Goal: Information Seeking & Learning: Learn about a topic

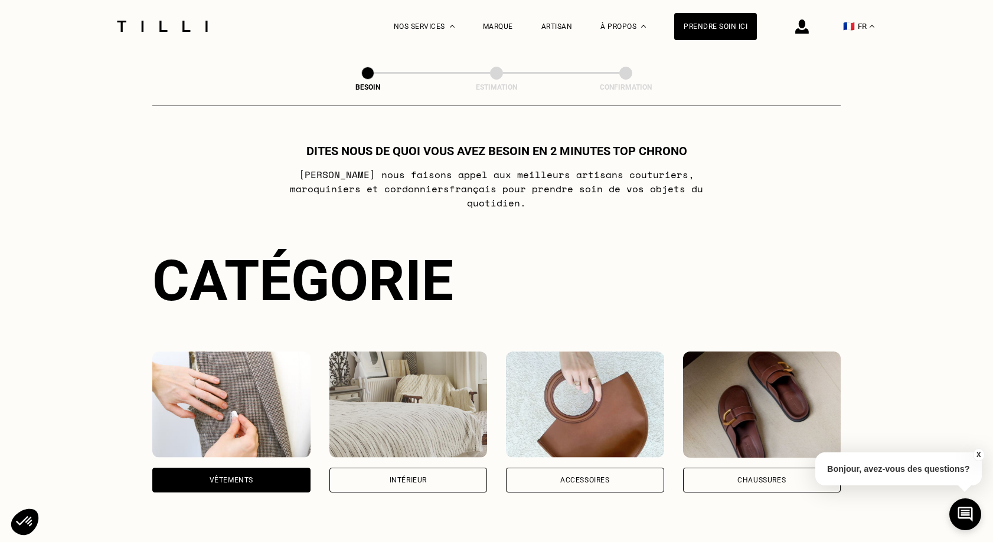
select select "FR"
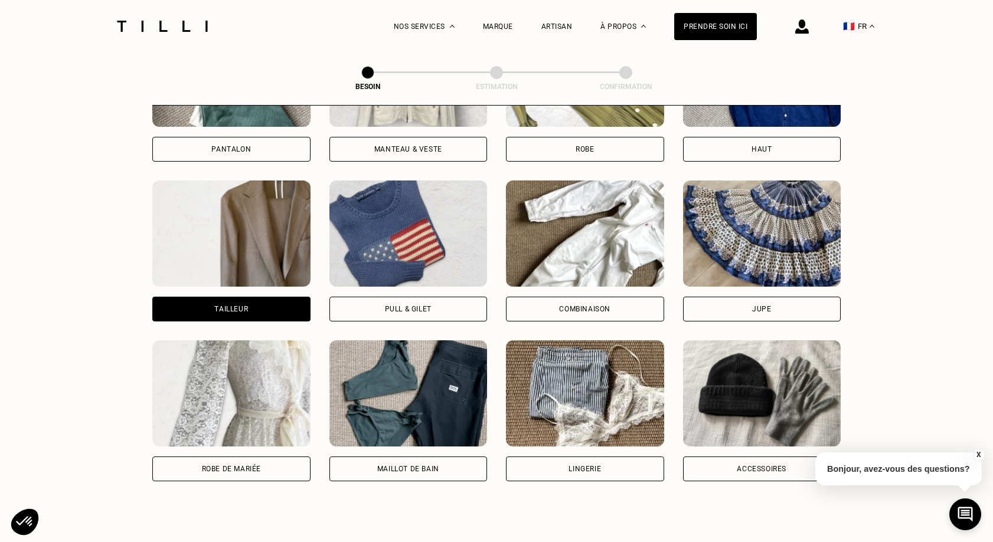
scroll to position [587, 0]
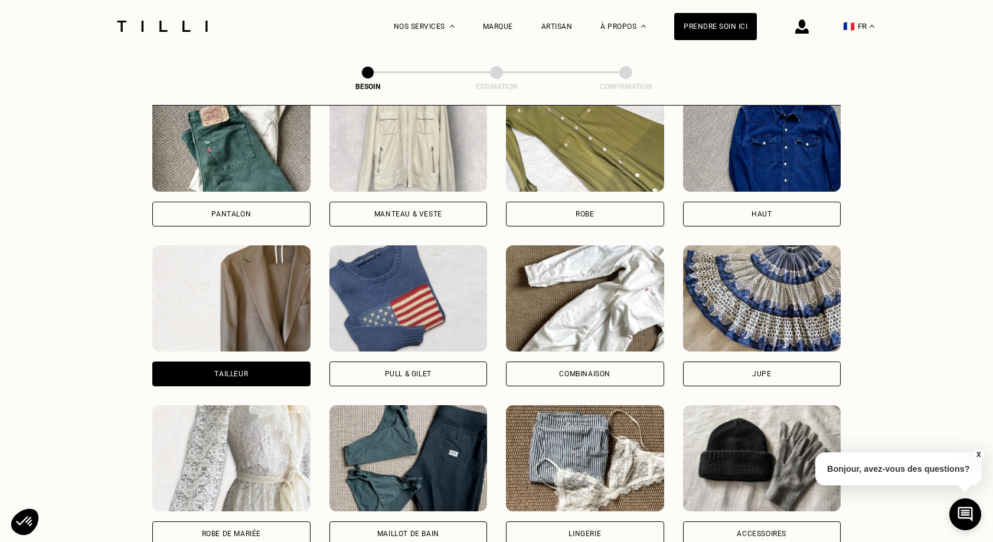
click at [269, 284] on img at bounding box center [231, 299] width 158 height 106
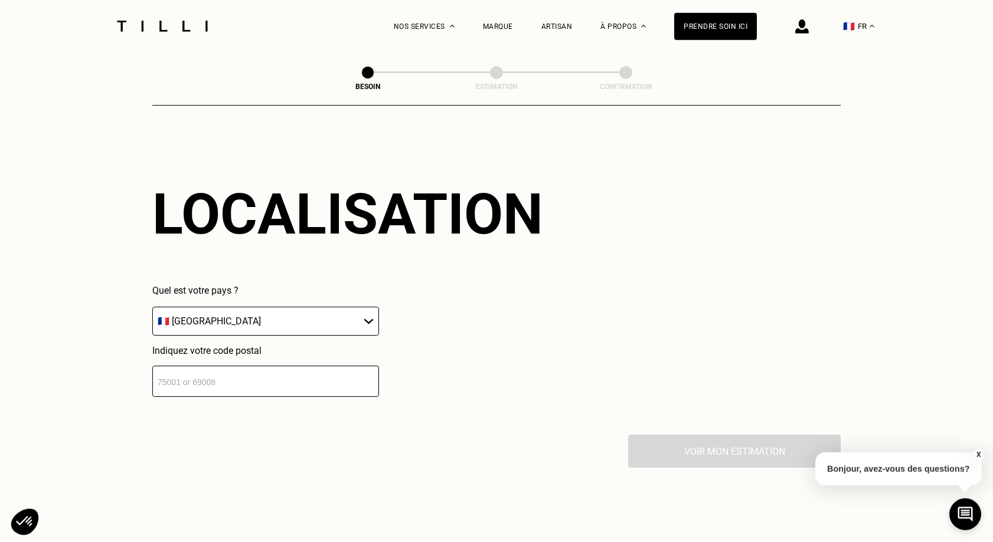
scroll to position [1028, 0]
click at [152, 306] on select "🇩🇪 [GEOGRAPHIC_DATA] 🇦🇹 [GEOGRAPHIC_DATA] 🇧🇪 [GEOGRAPHIC_DATA] 🇧🇬 Bulgarie 🇨🇾 C…" at bounding box center [265, 320] width 227 height 29
click option "🇫🇷 [GEOGRAPHIC_DATA]" at bounding box center [0, 0] width 0 height 0
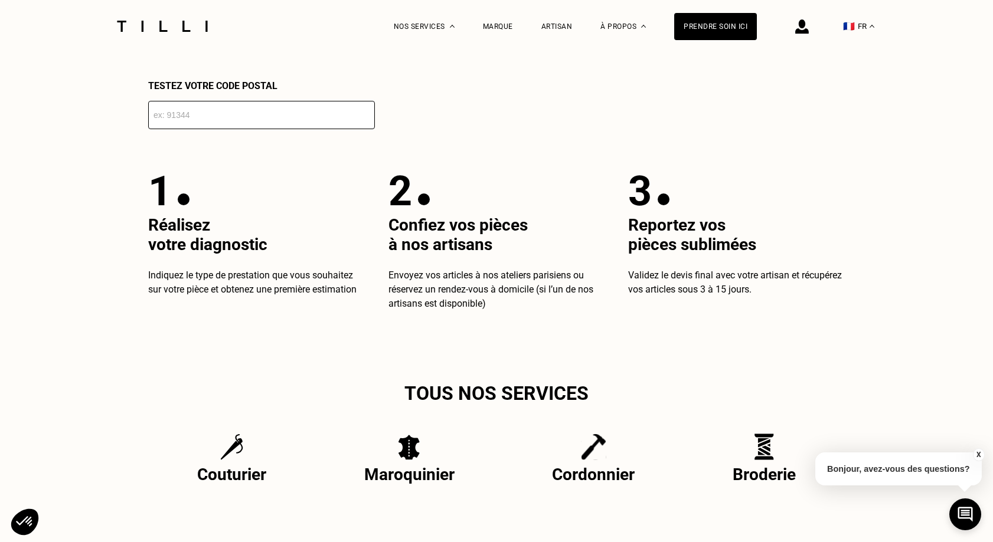
scroll to position [2135, 0]
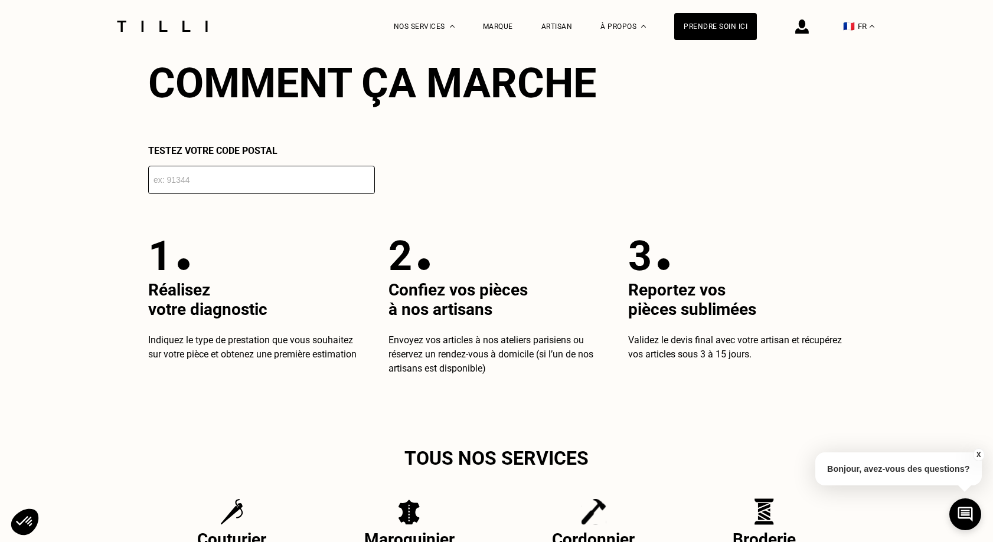
click at [168, 186] on input "number" at bounding box center [261, 180] width 227 height 28
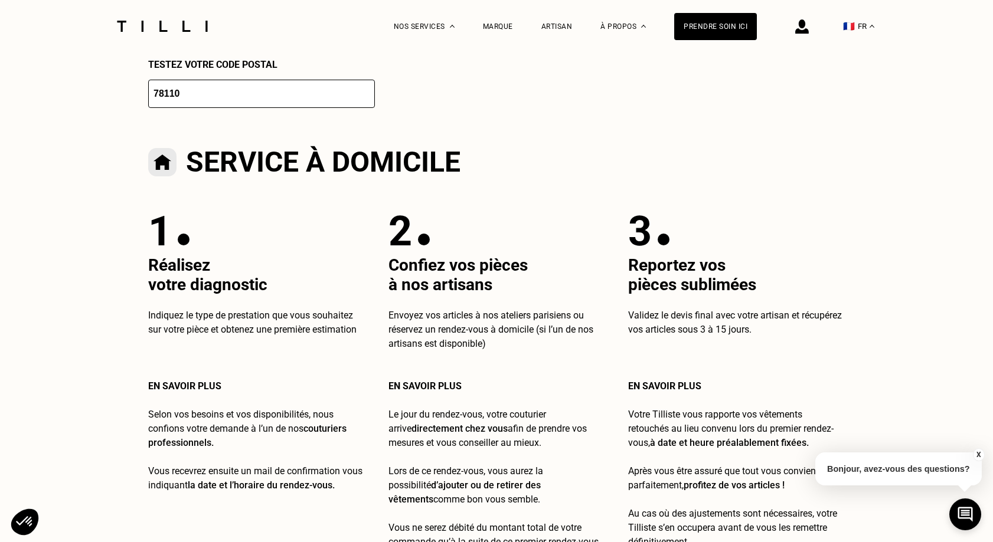
scroll to position [2226, 0]
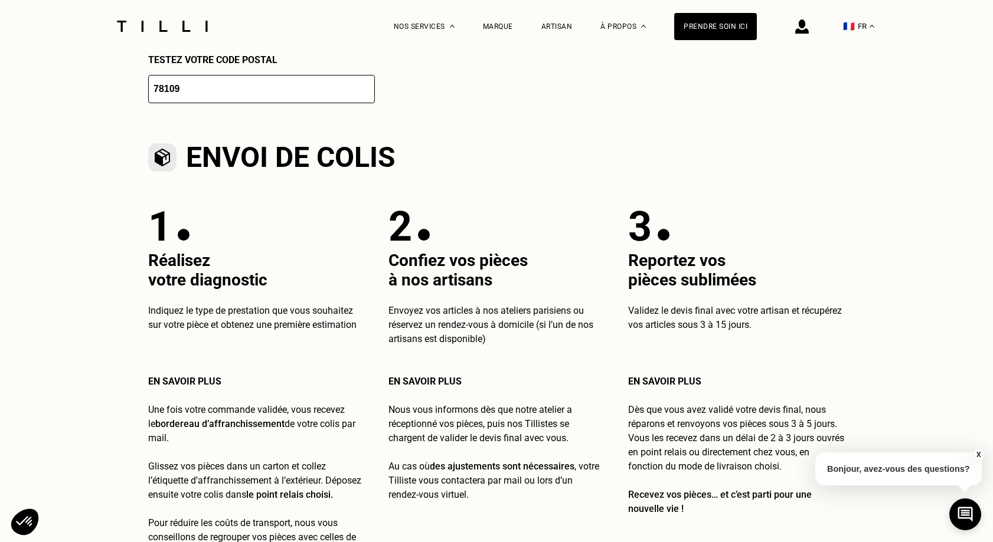
click at [369, 100] on input "78109" at bounding box center [261, 89] width 227 height 28
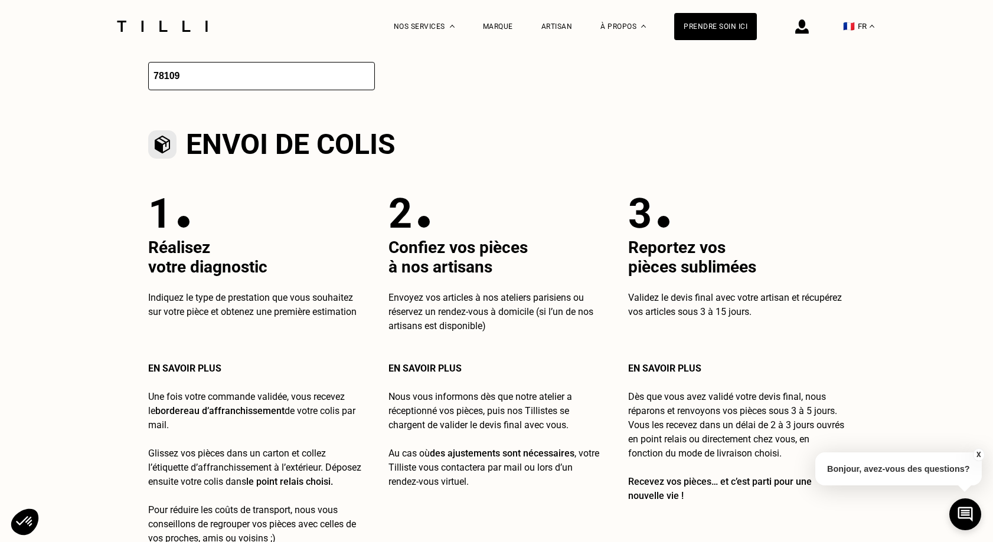
drag, startPoint x: 208, startPoint y: 85, endPoint x: 136, endPoint y: 87, distance: 72.0
click at [148, 86] on input "78109" at bounding box center [261, 76] width 227 height 28
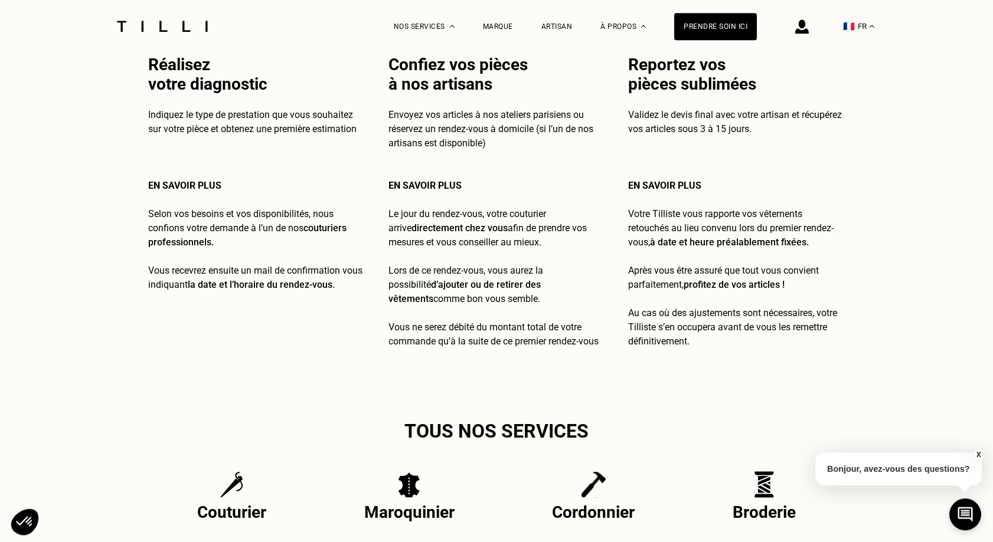
scroll to position [2434, 0]
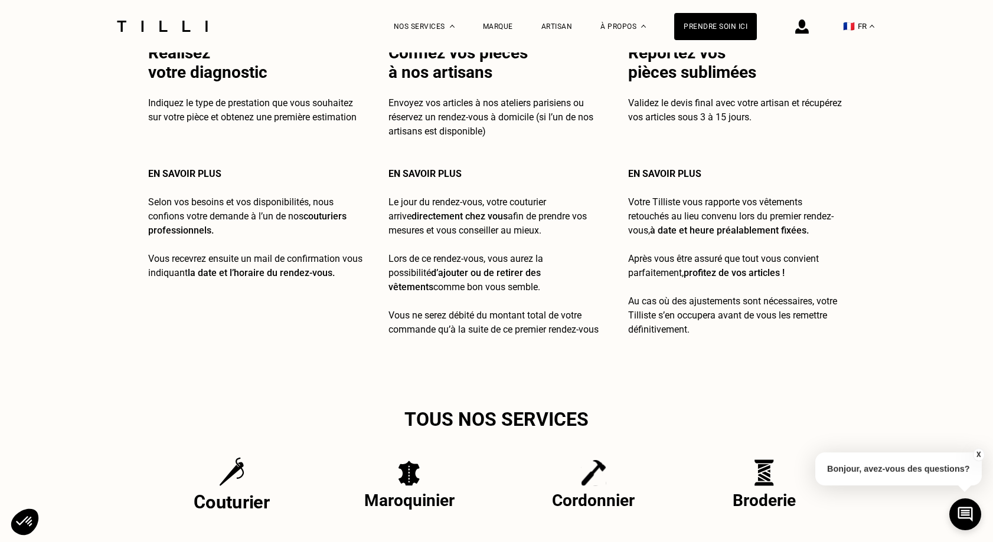
type input "78110"
click at [222, 501] on div "Couturier" at bounding box center [232, 485] width 76 height 56
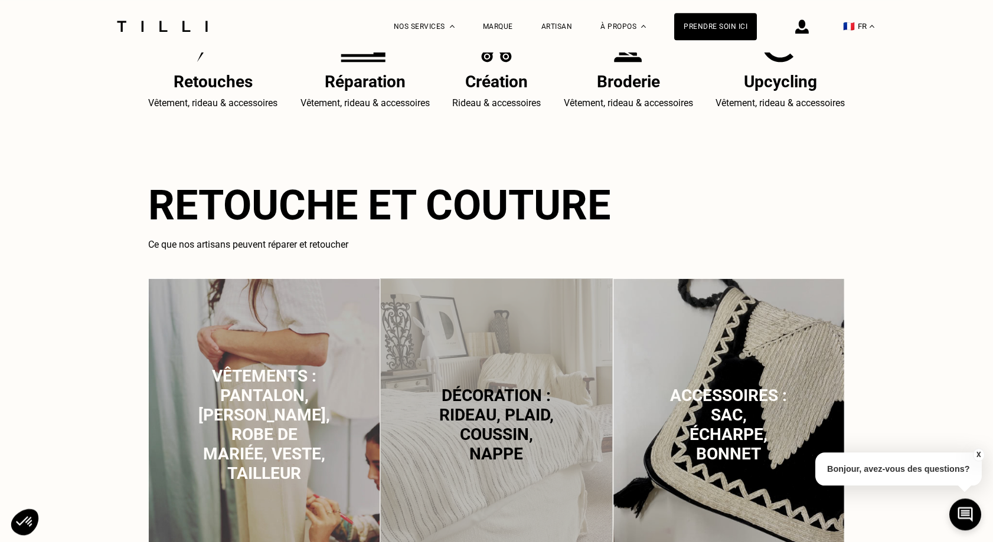
scroll to position [675, 0]
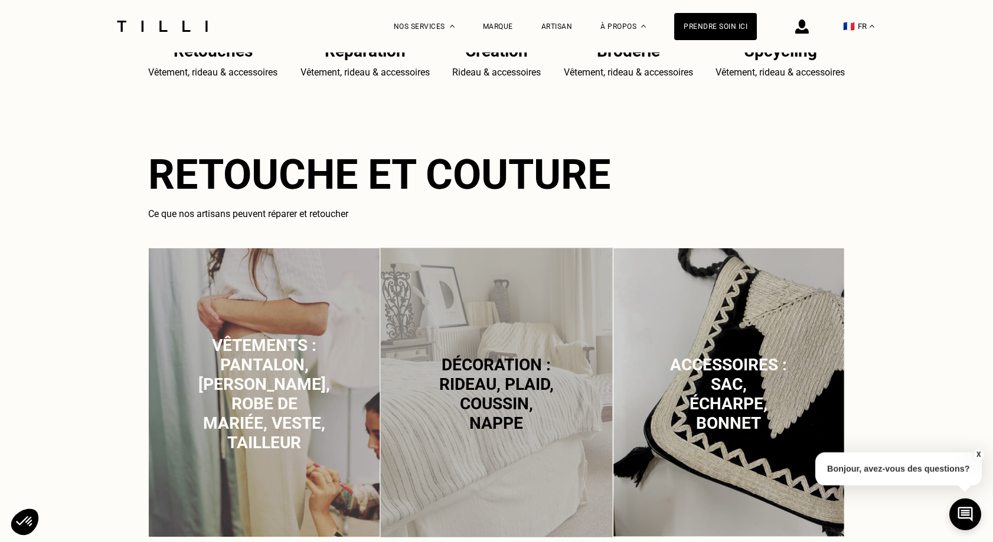
click at [280, 341] on span "Vêtements : pantalon, [PERSON_NAME], robe de mariée, veste, tailleur" at bounding box center [264, 394] width 132 height 117
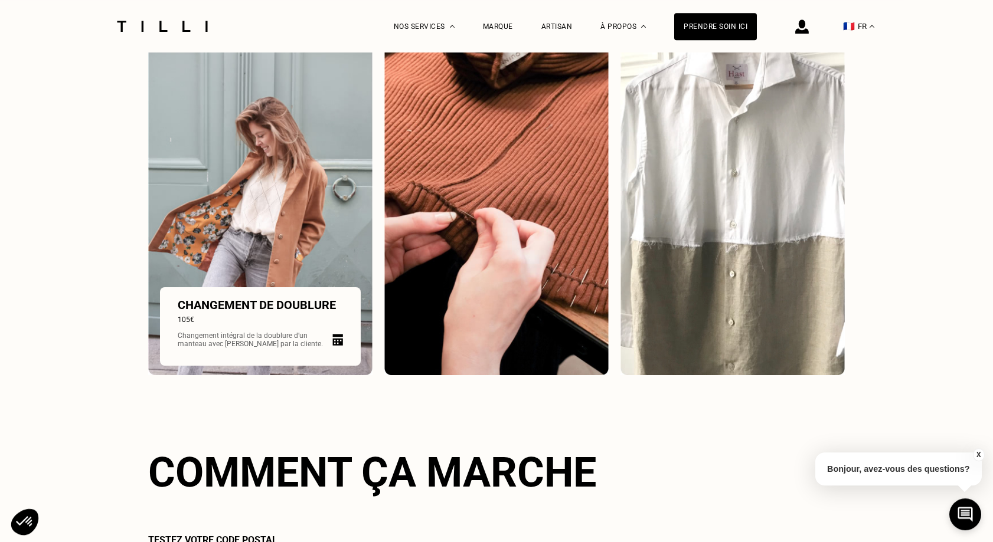
scroll to position [1742, 0]
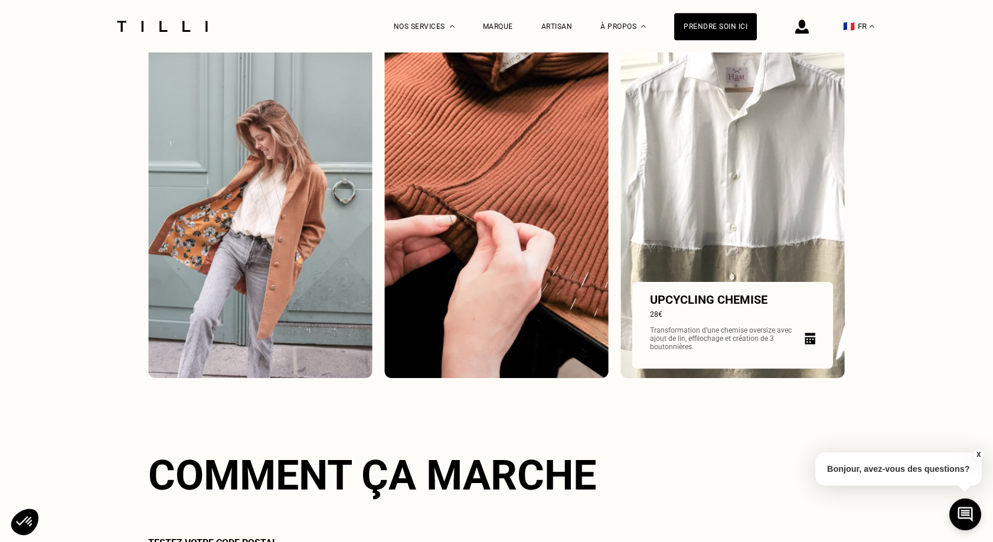
click at [743, 214] on img at bounding box center [732, 207] width 224 height 344
click at [706, 340] on p "Transformation d’une chemise oversize avec ajout de lin, effilochage et créatio…" at bounding box center [724, 338] width 148 height 25
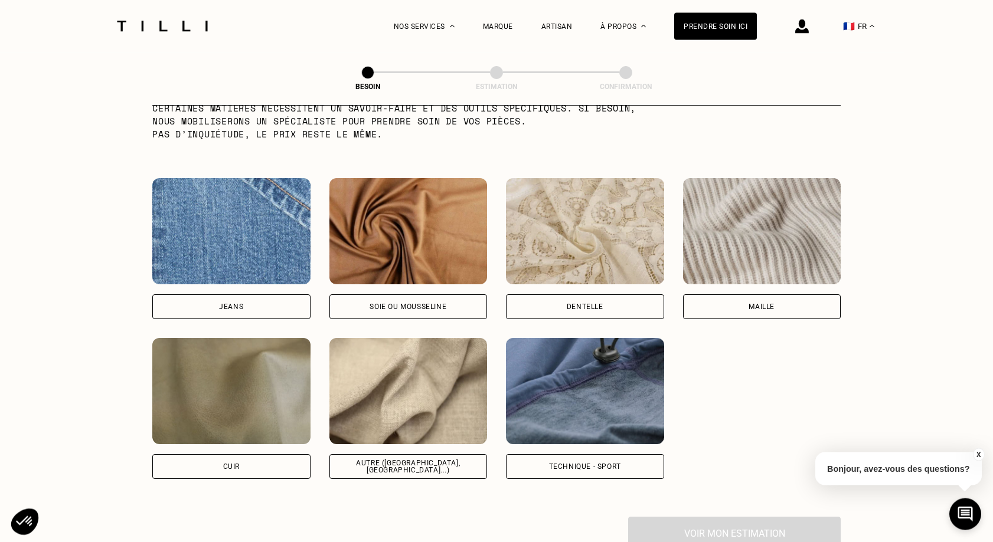
scroll to position [1223, 0]
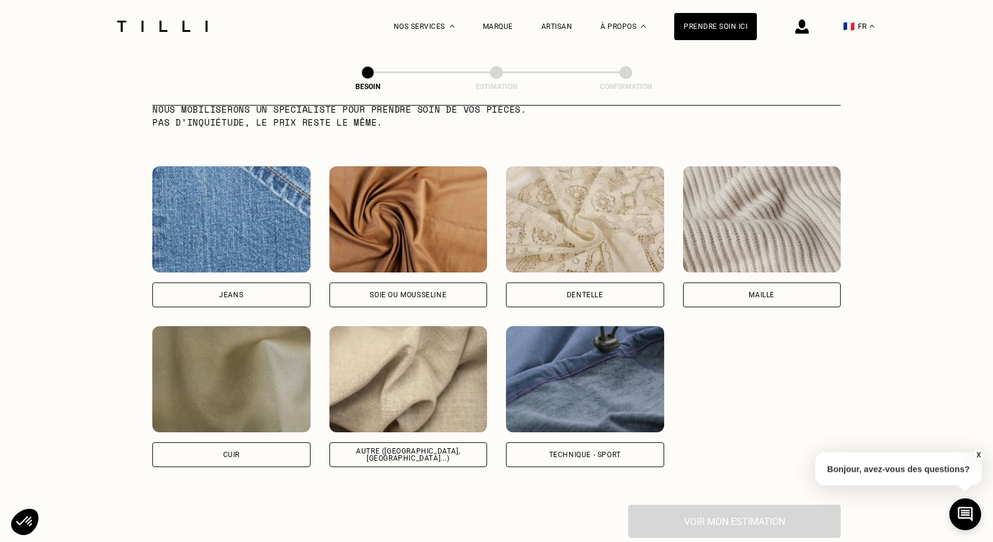
click at [413, 382] on img at bounding box center [408, 379] width 158 height 106
select select "FR"
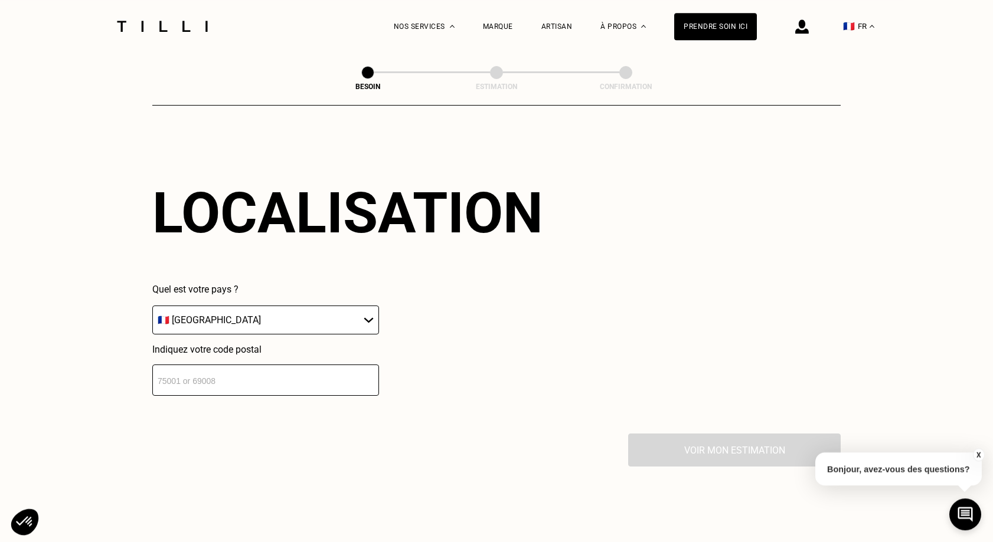
scroll to position [1587, 0]
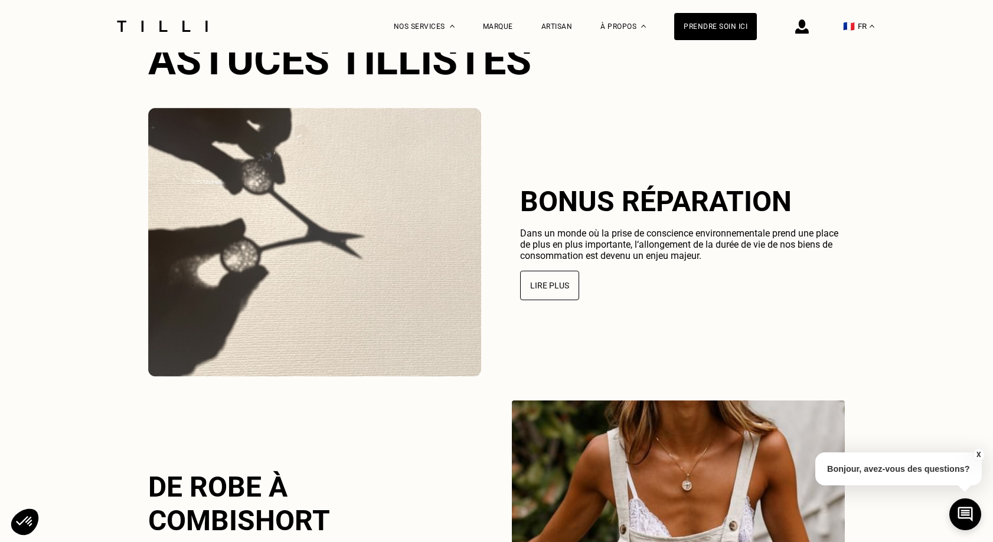
scroll to position [2434, 0]
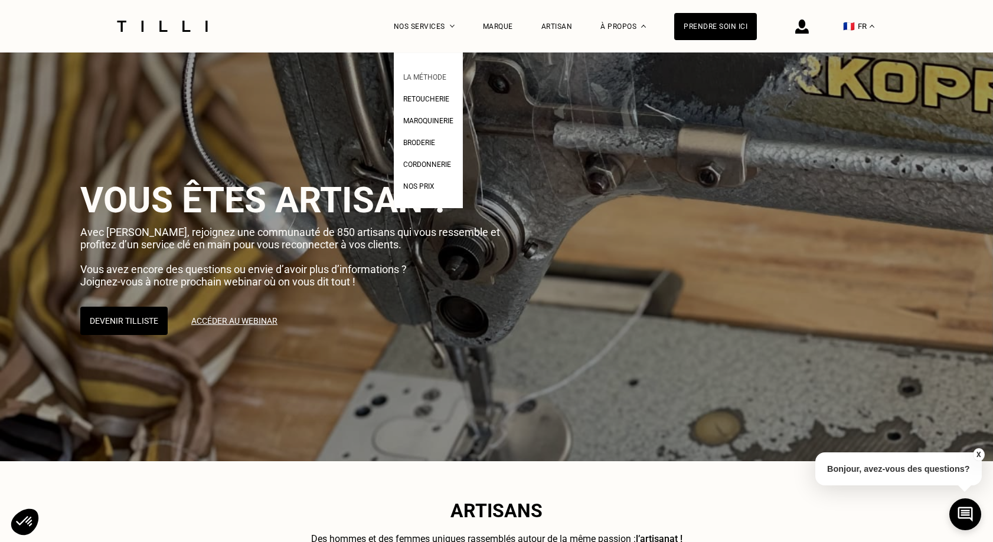
click at [434, 76] on span "La Méthode" at bounding box center [424, 77] width 43 height 8
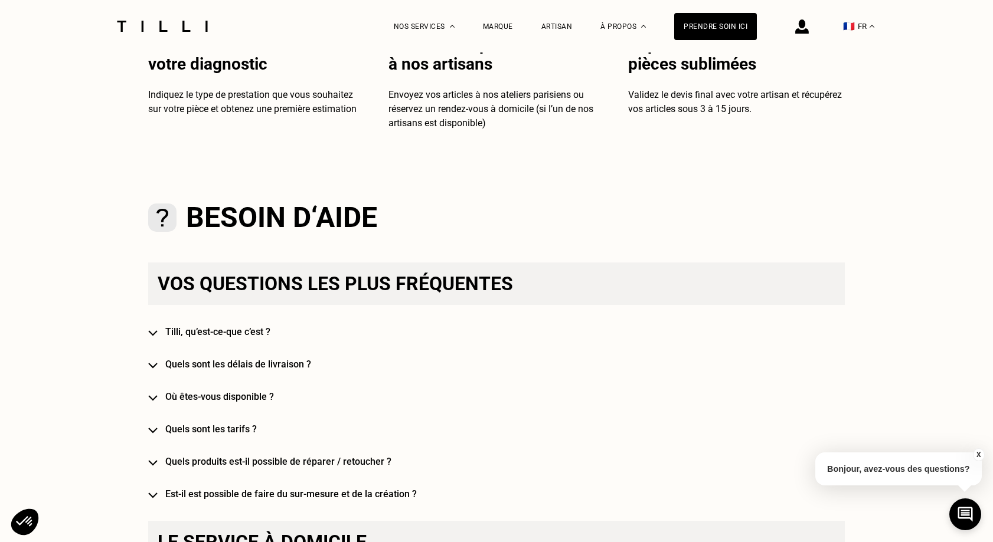
scroll to position [532, 0]
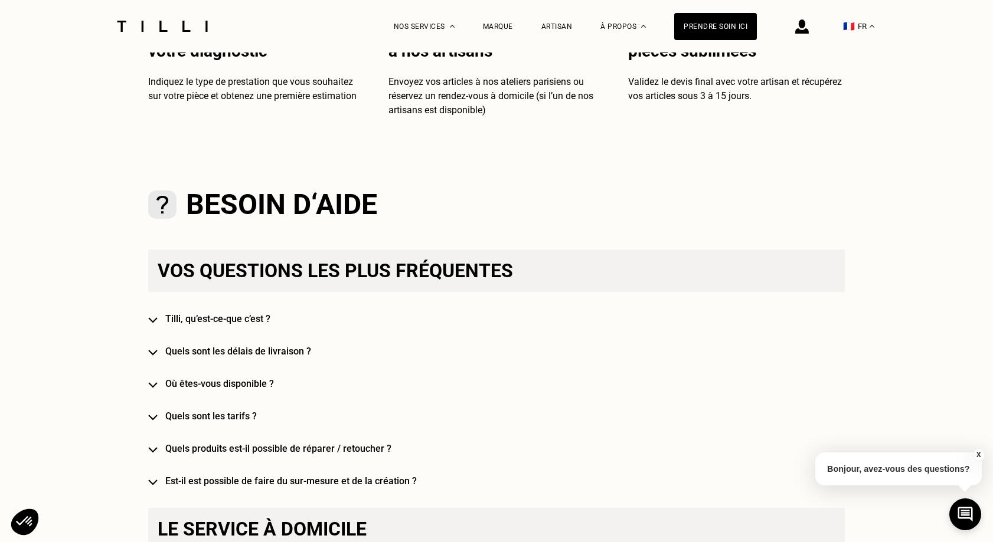
click at [236, 418] on h4 "Quels sont les tarifs ?" at bounding box center [513, 416] width 696 height 11
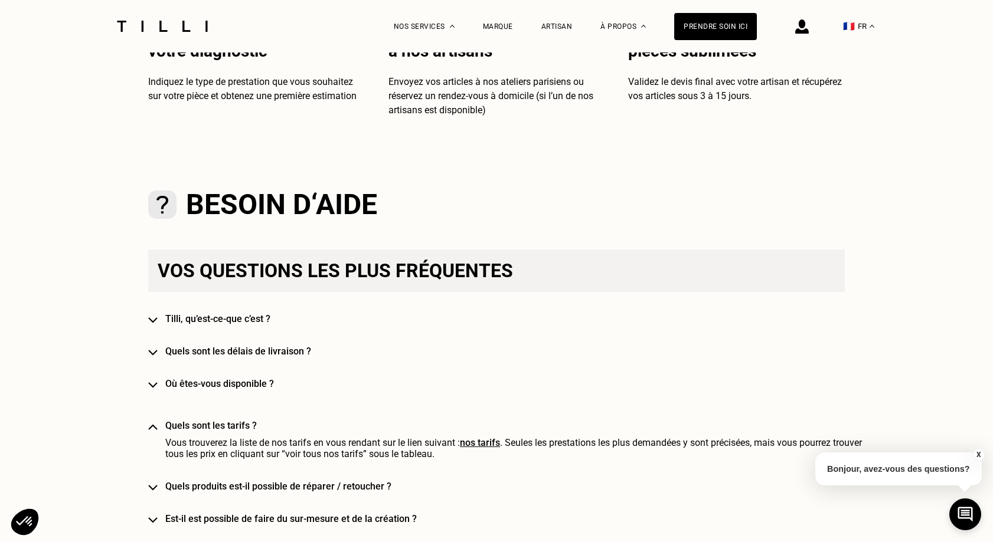
click at [486, 446] on link "nos tarifs" at bounding box center [480, 442] width 40 height 11
select select "FR"
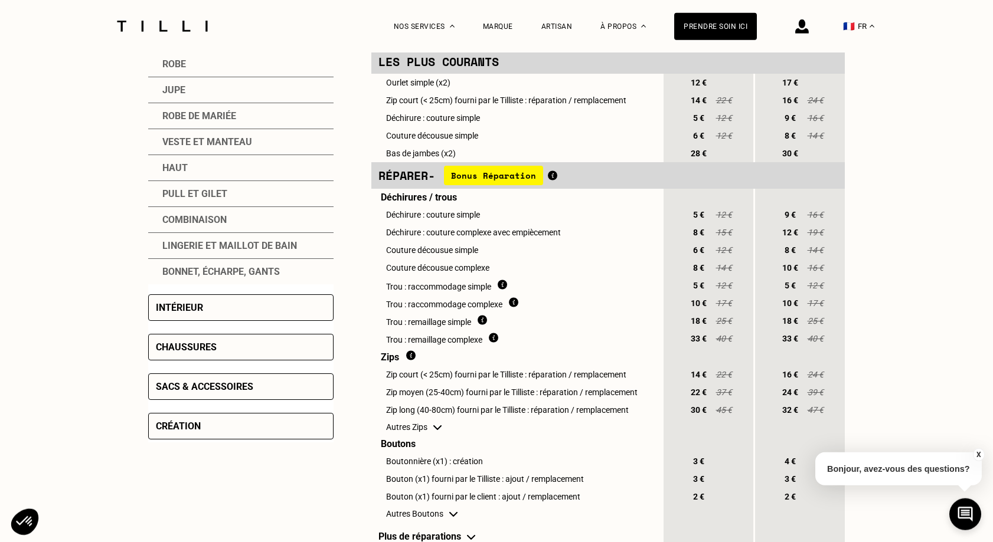
scroll to position [325, 0]
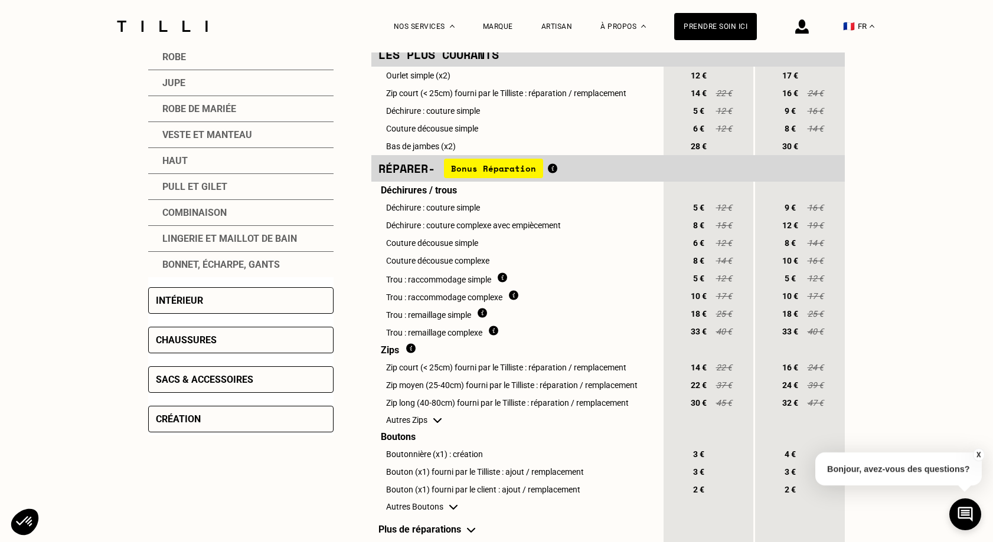
click at [201, 140] on div "Veste et manteau" at bounding box center [240, 135] width 185 height 26
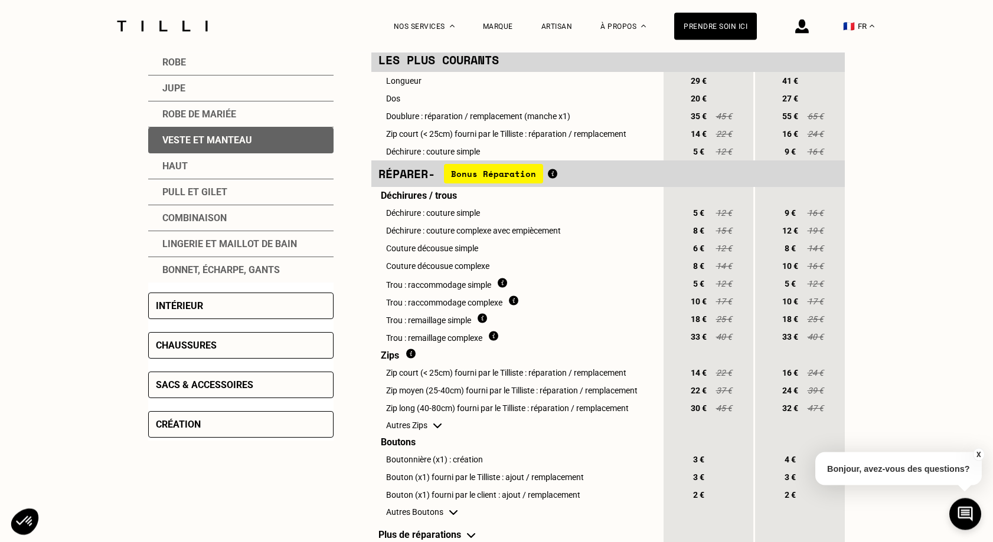
scroll to position [299, 0]
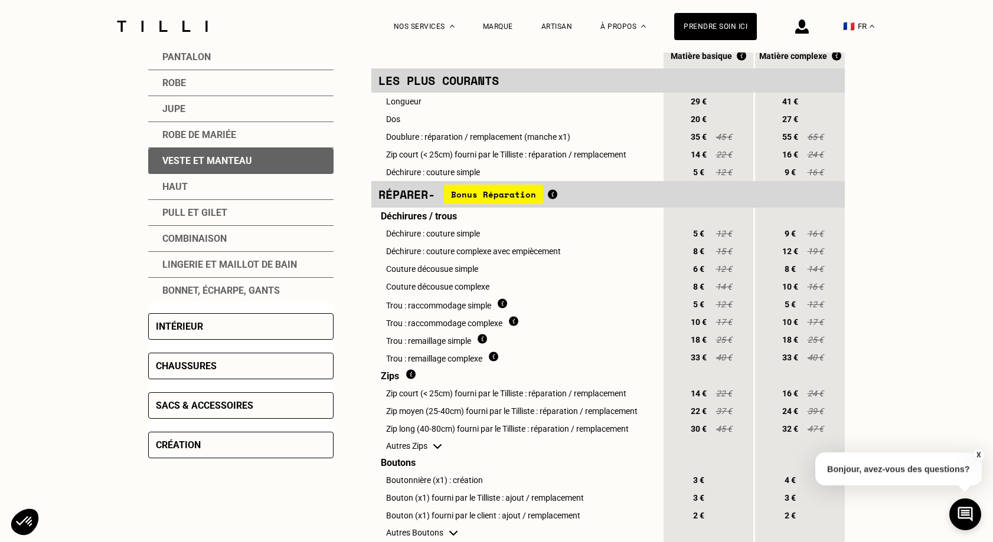
click at [196, 55] on div "Pantalon" at bounding box center [240, 57] width 185 height 26
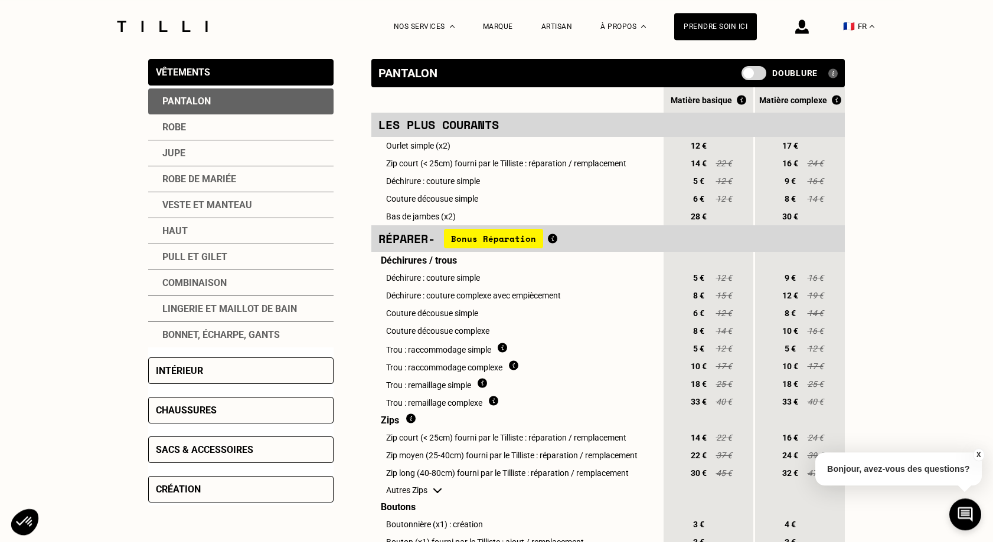
scroll to position [247, 0]
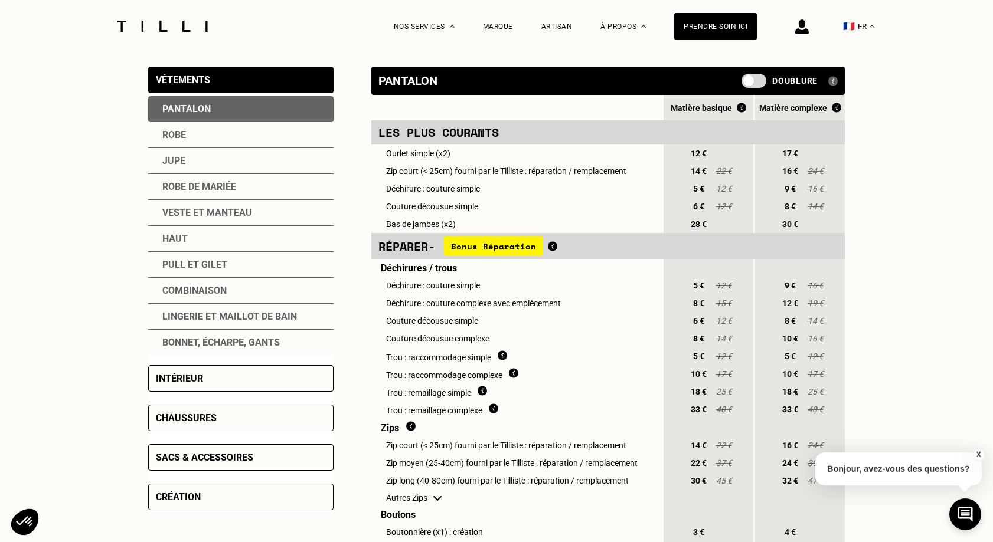
click at [179, 215] on div "Veste et manteau" at bounding box center [240, 213] width 185 height 26
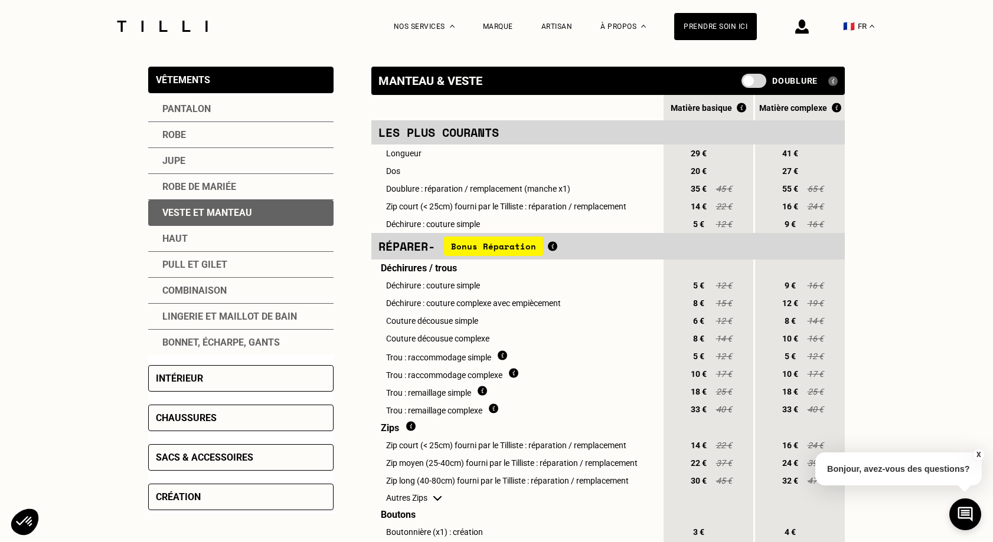
click at [179, 110] on div "Pantalon" at bounding box center [240, 109] width 185 height 26
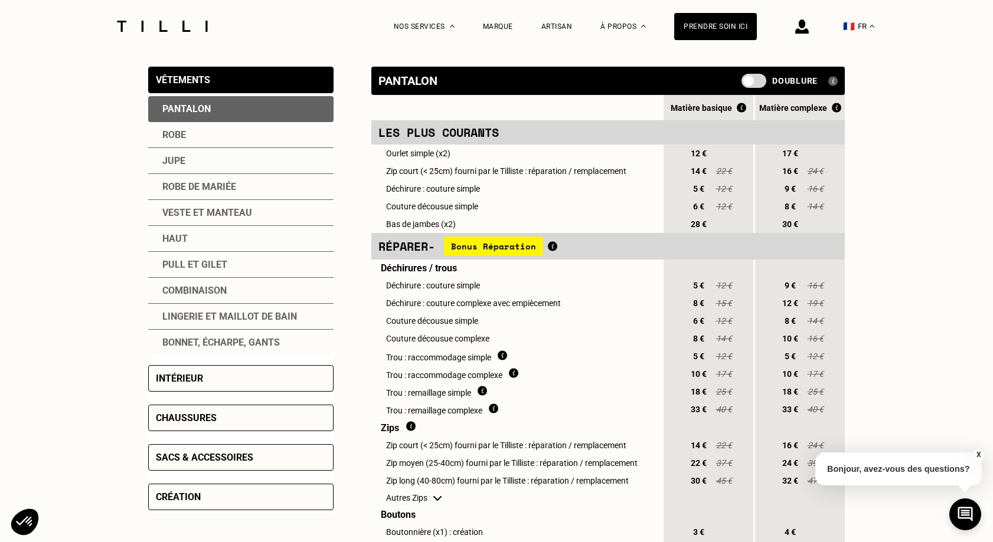
click at [178, 457] on div "Sacs & accessoires" at bounding box center [204, 457] width 97 height 11
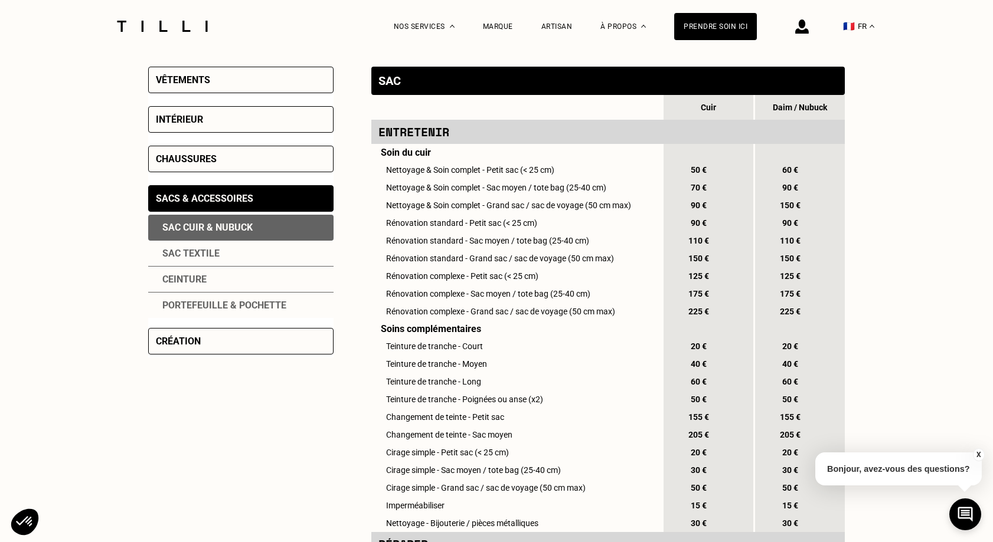
click at [186, 283] on div "Ceinture" at bounding box center [240, 280] width 185 height 26
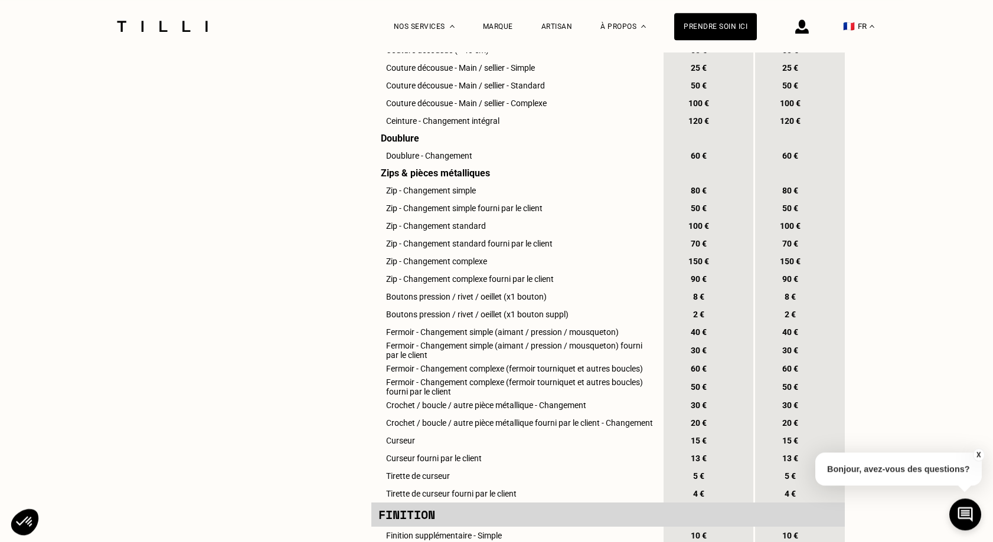
scroll to position [649, 0]
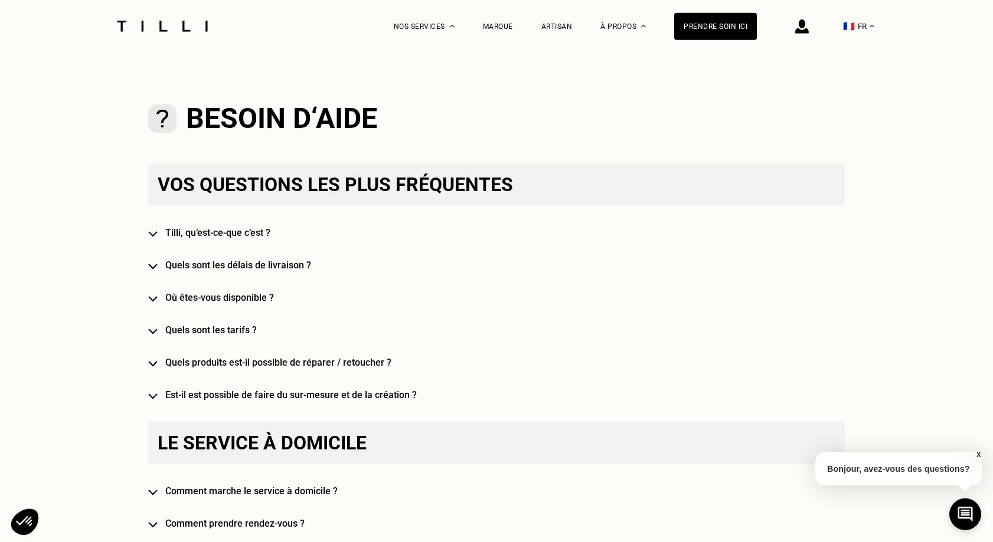
scroll to position [623, 0]
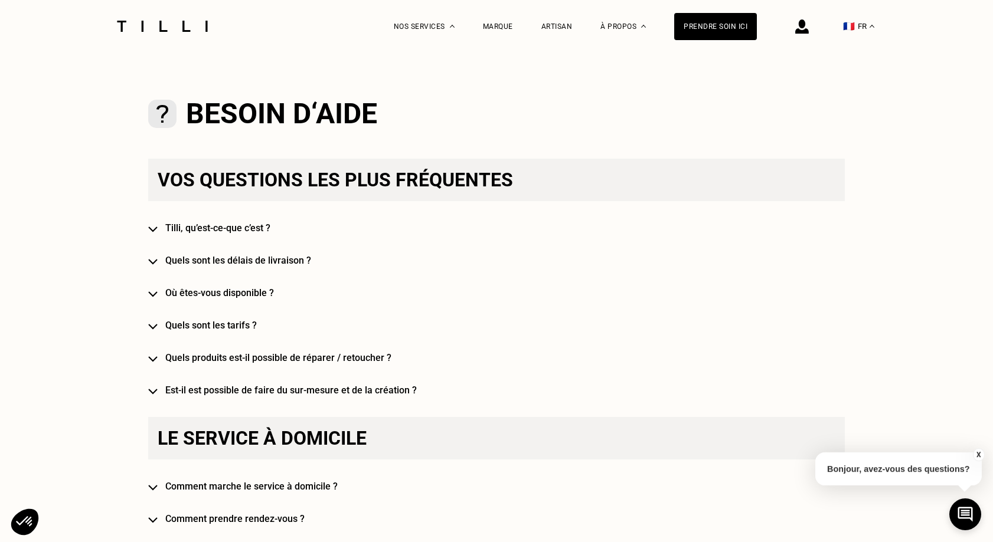
click at [222, 328] on h4 "Quels sont les tarifs ?" at bounding box center [513, 325] width 696 height 11
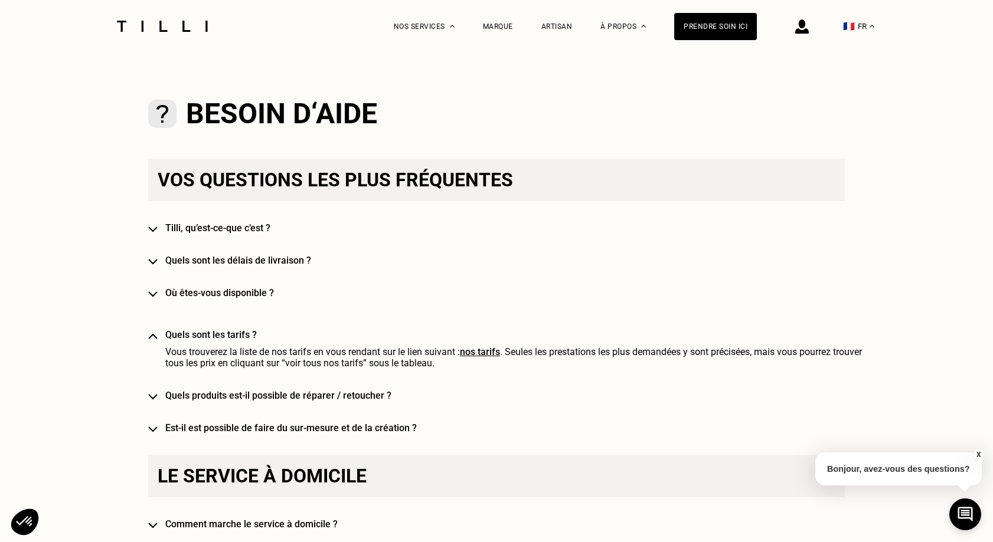
click at [482, 355] on link "nos tarifs" at bounding box center [480, 351] width 40 height 11
select select "FR"
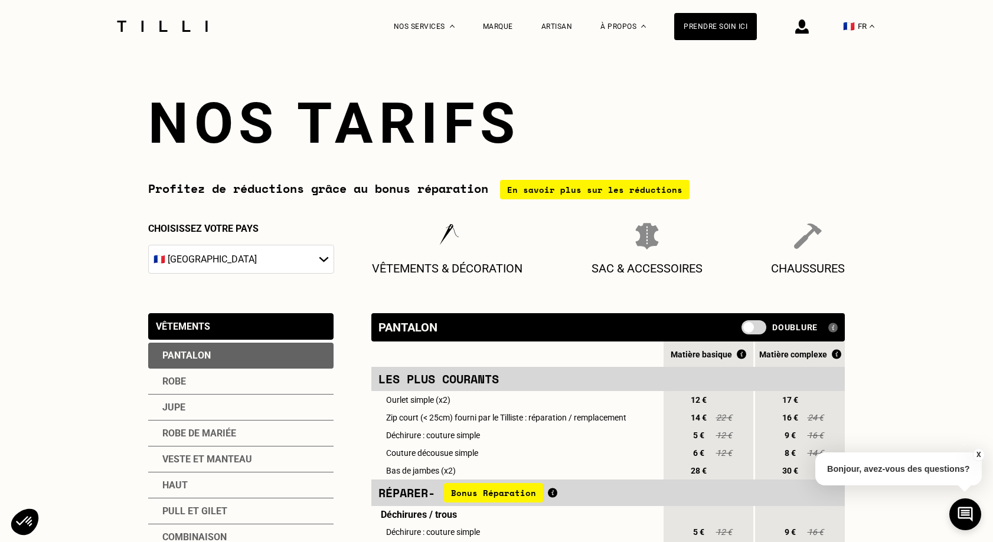
click at [183, 325] on div "Vêtements" at bounding box center [183, 326] width 54 height 11
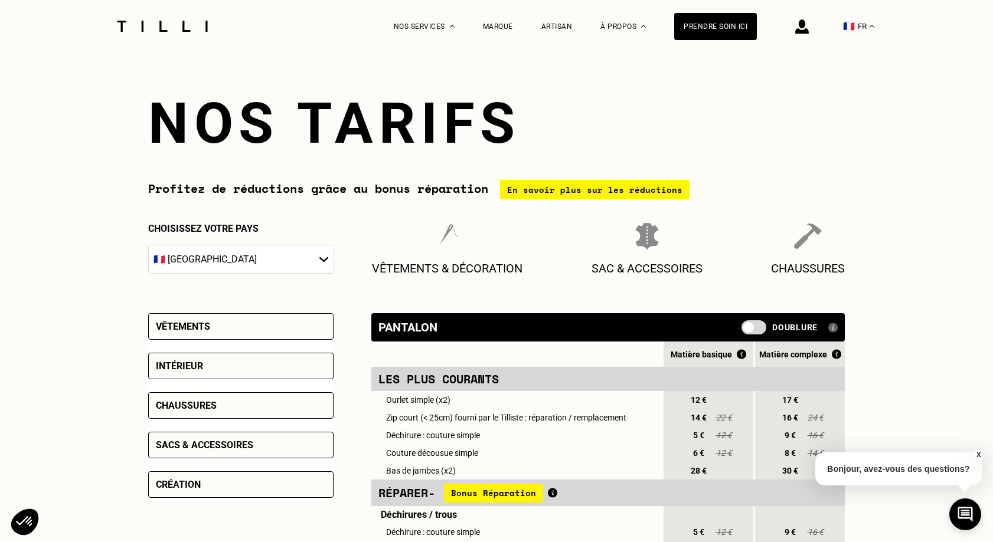
click at [183, 325] on div "Vêtements" at bounding box center [183, 326] width 54 height 11
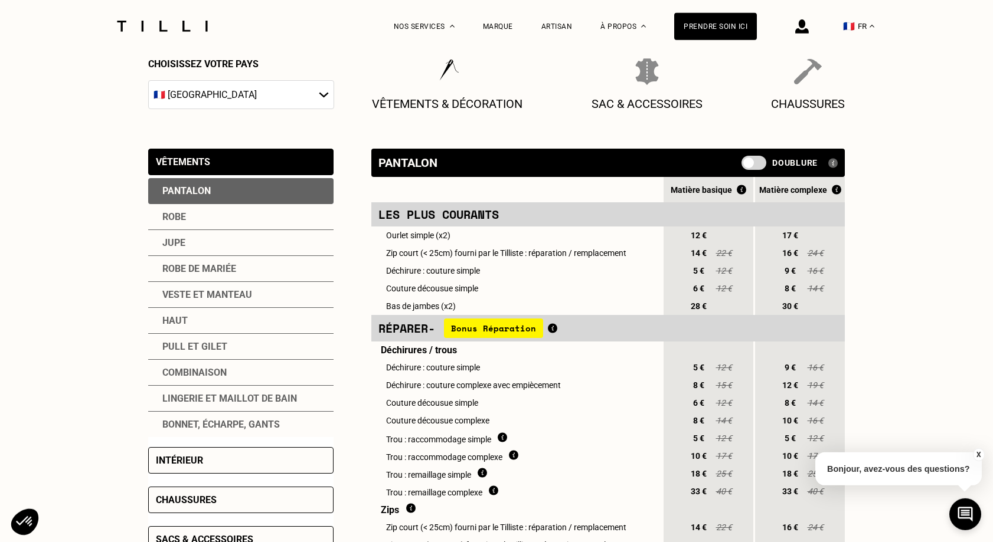
scroll to position [169, 0]
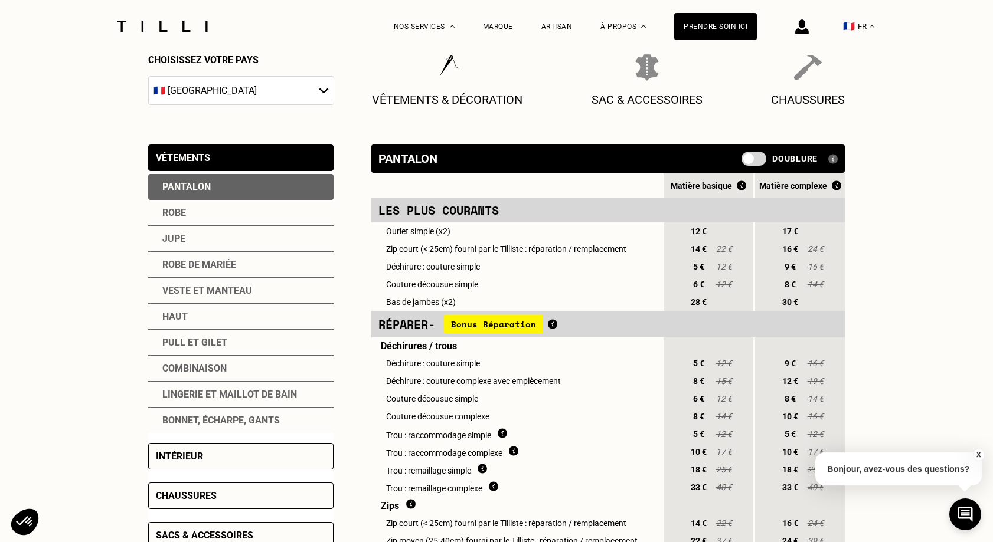
click at [172, 214] on div "Robe" at bounding box center [240, 213] width 185 height 26
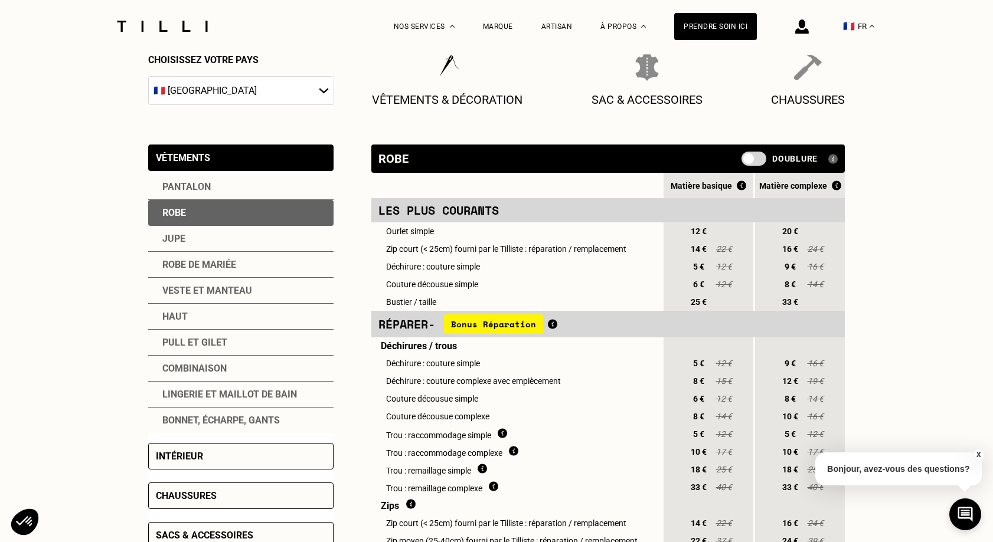
click at [175, 241] on div "Jupe" at bounding box center [240, 239] width 185 height 26
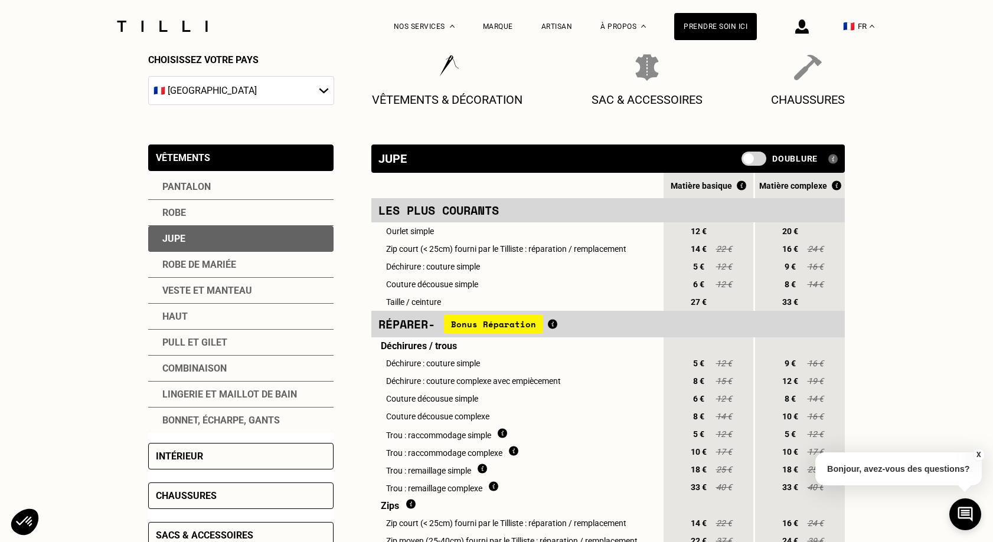
click at [179, 264] on div "Robe de mariée" at bounding box center [240, 265] width 185 height 26
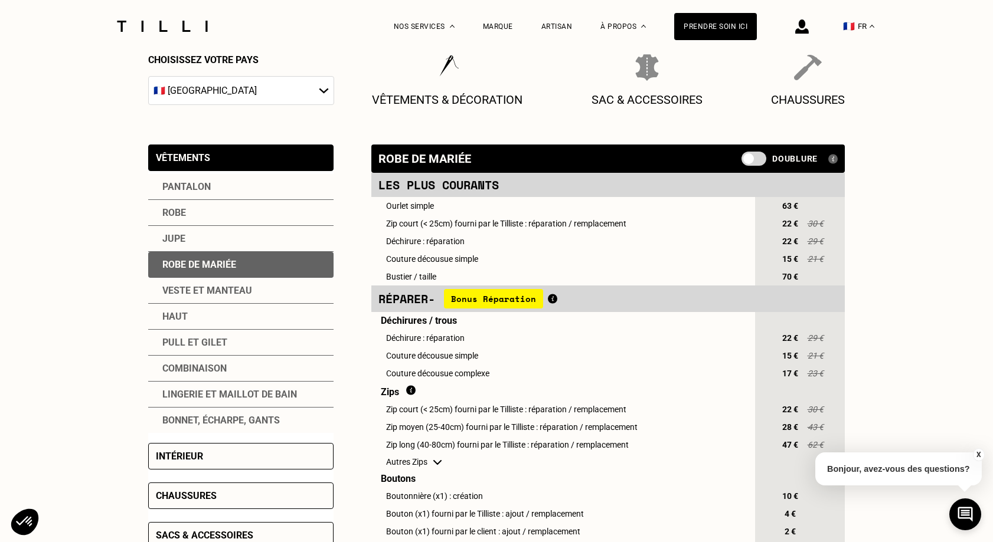
click at [181, 292] on div "Veste et manteau" at bounding box center [240, 291] width 185 height 26
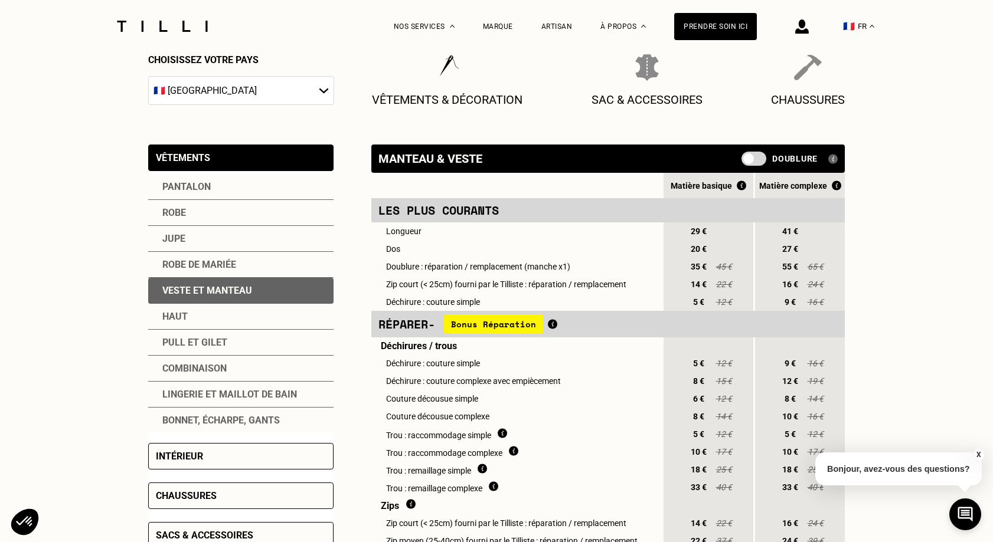
click at [181, 312] on div "Haut" at bounding box center [240, 317] width 185 height 26
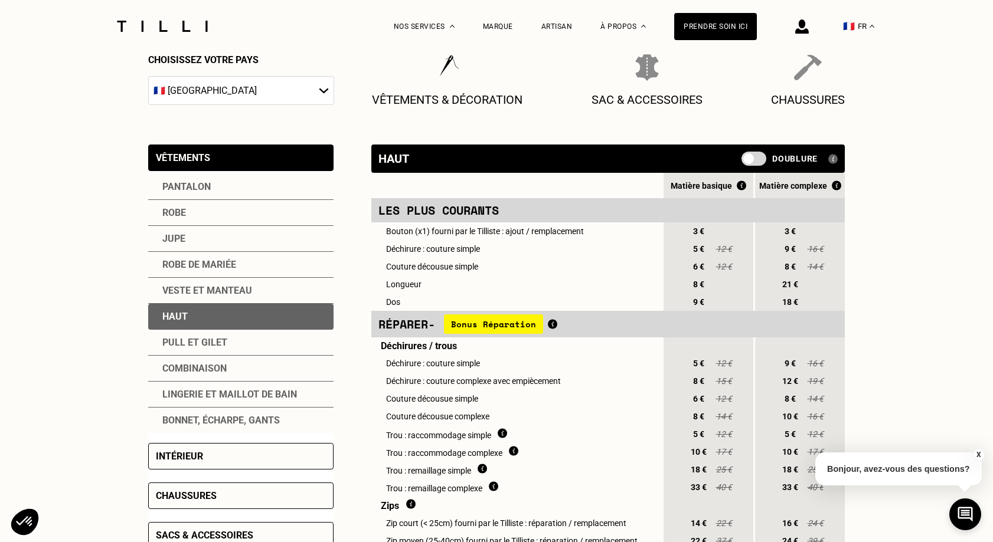
click at [183, 345] on div "Pull et gilet" at bounding box center [240, 343] width 185 height 26
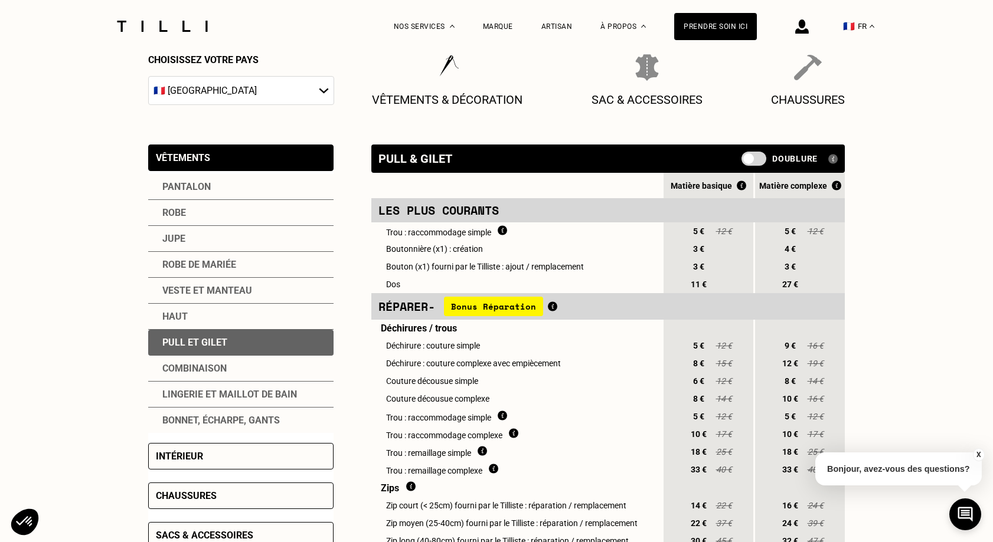
click at [184, 368] on div "Combinaison" at bounding box center [240, 369] width 185 height 26
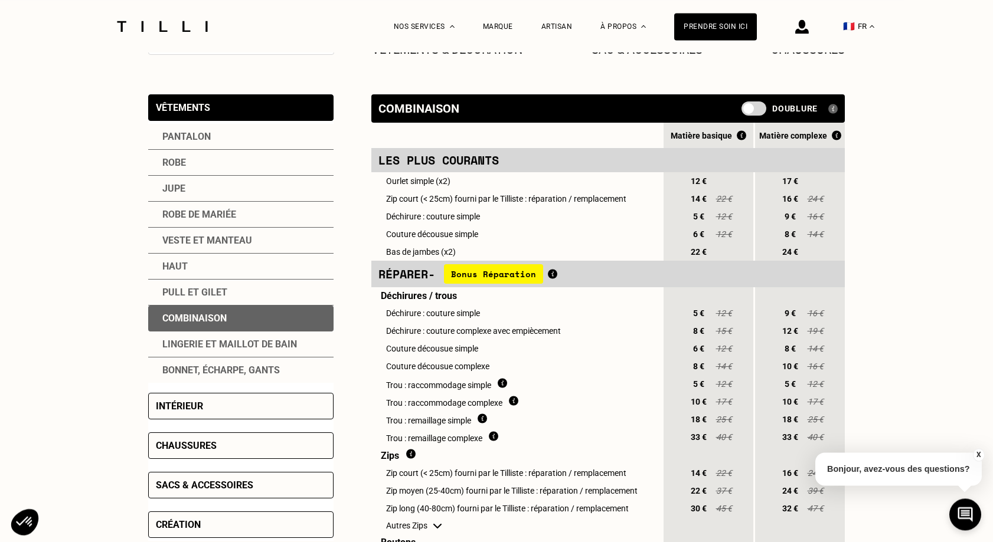
scroll to position [221, 0]
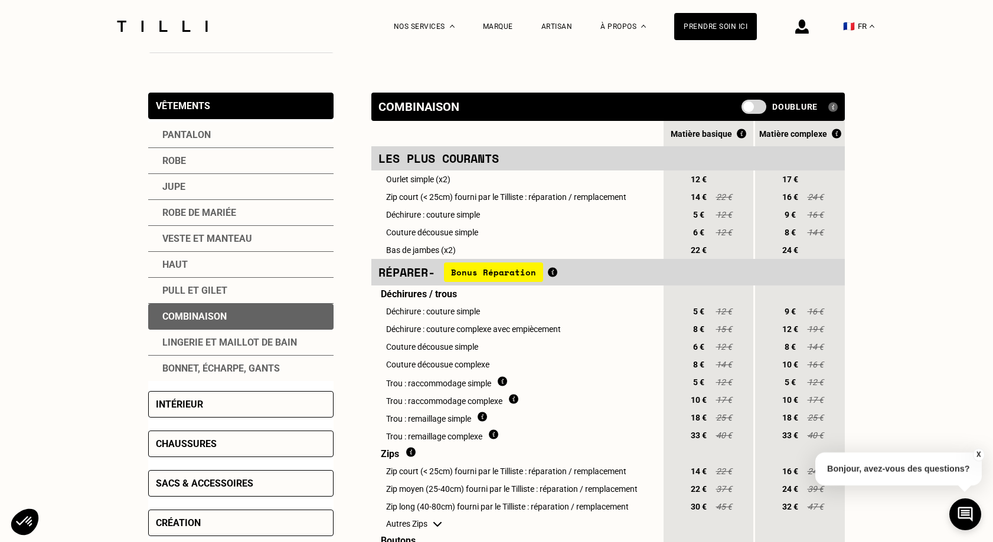
click at [179, 342] on div "Lingerie et maillot de bain" at bounding box center [240, 343] width 185 height 26
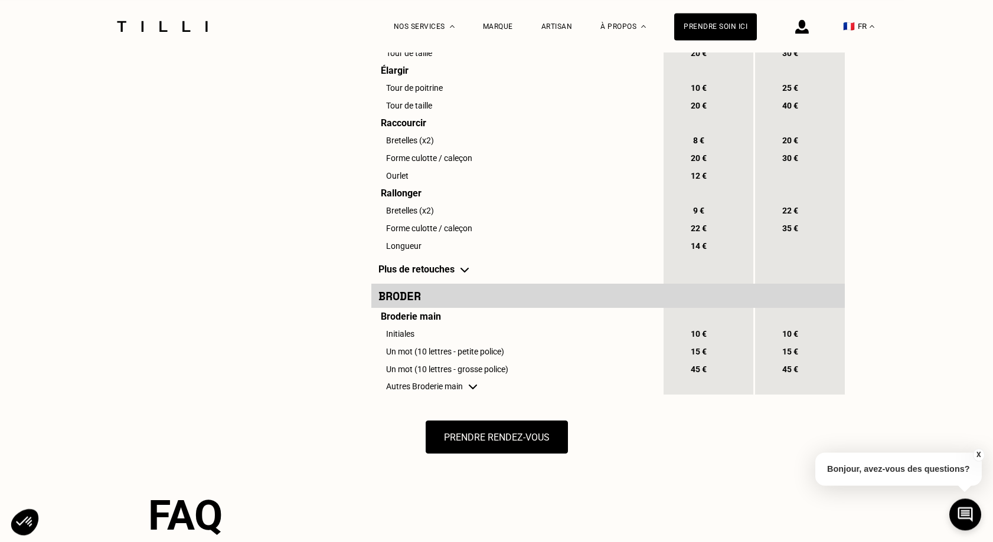
scroll to position [909, 0]
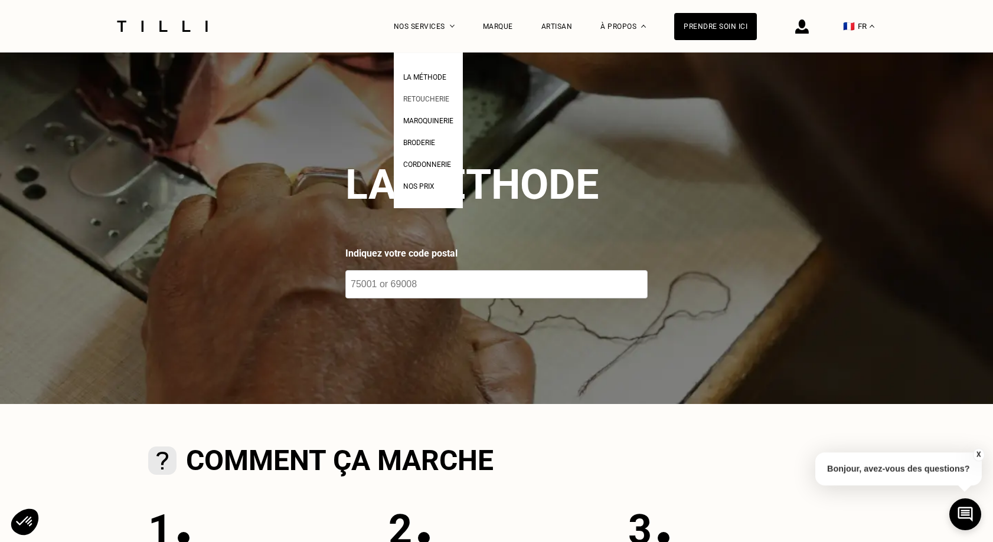
click at [425, 96] on span "Retoucherie" at bounding box center [426, 99] width 46 height 8
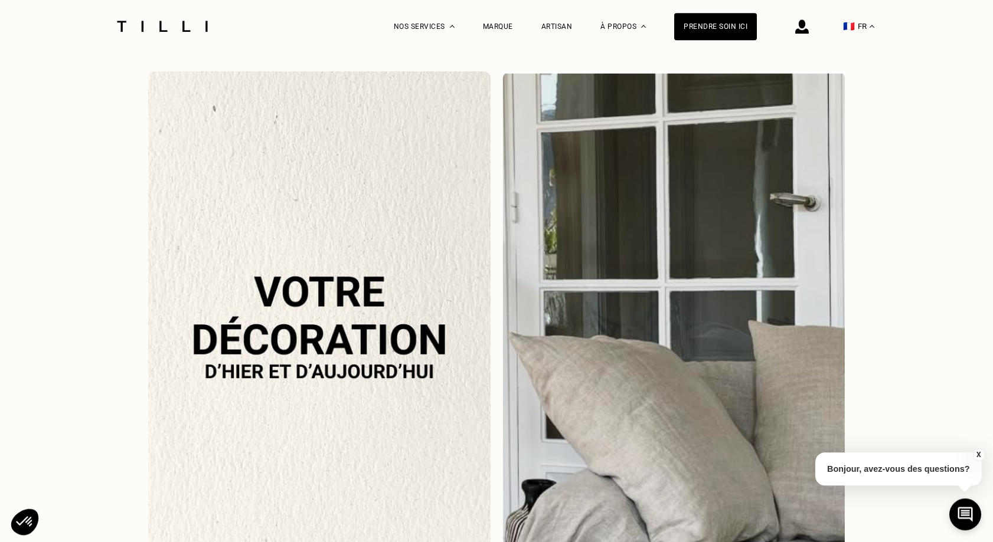
scroll to position [1168, 0]
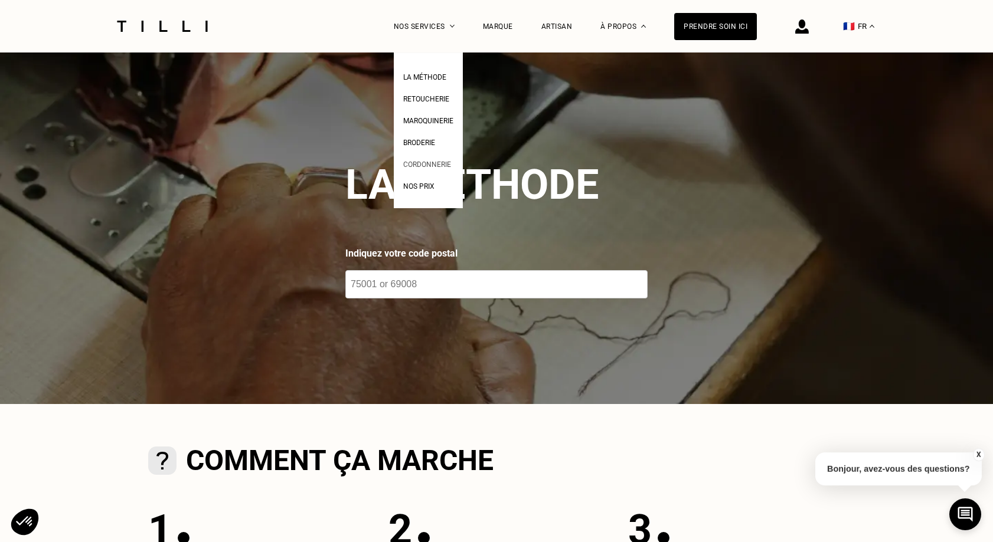
click at [444, 166] on span "Cordonnerie" at bounding box center [427, 165] width 48 height 8
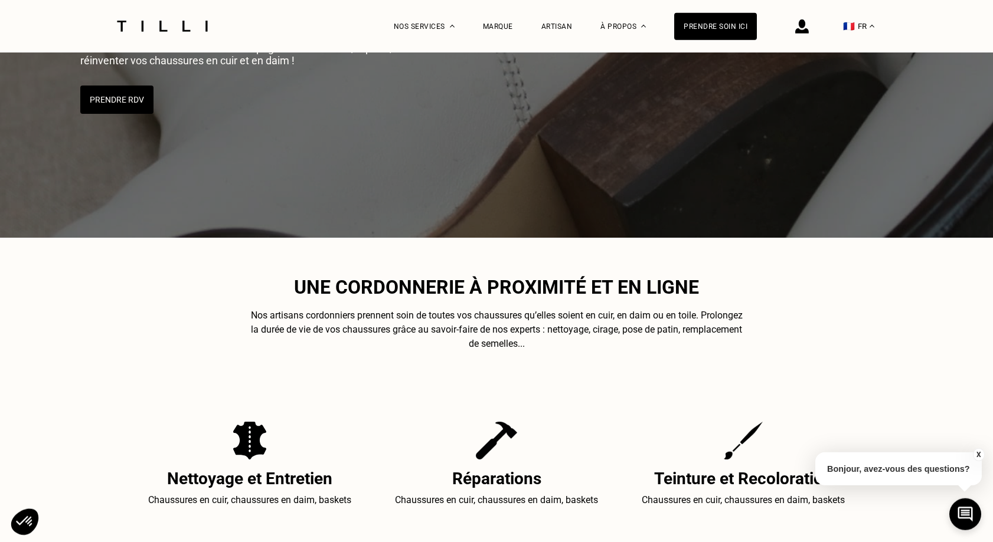
scroll to position [234, 0]
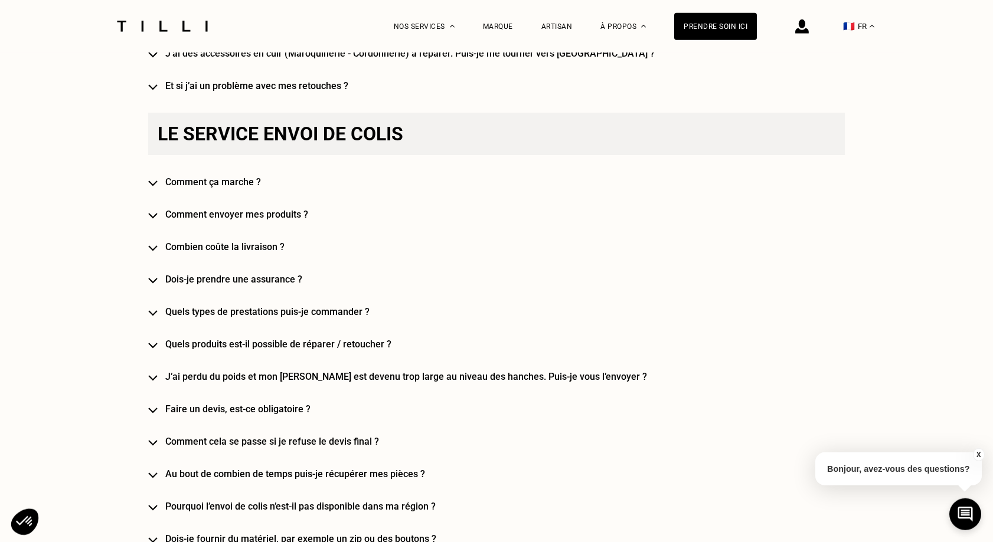
scroll to position [1675, 0]
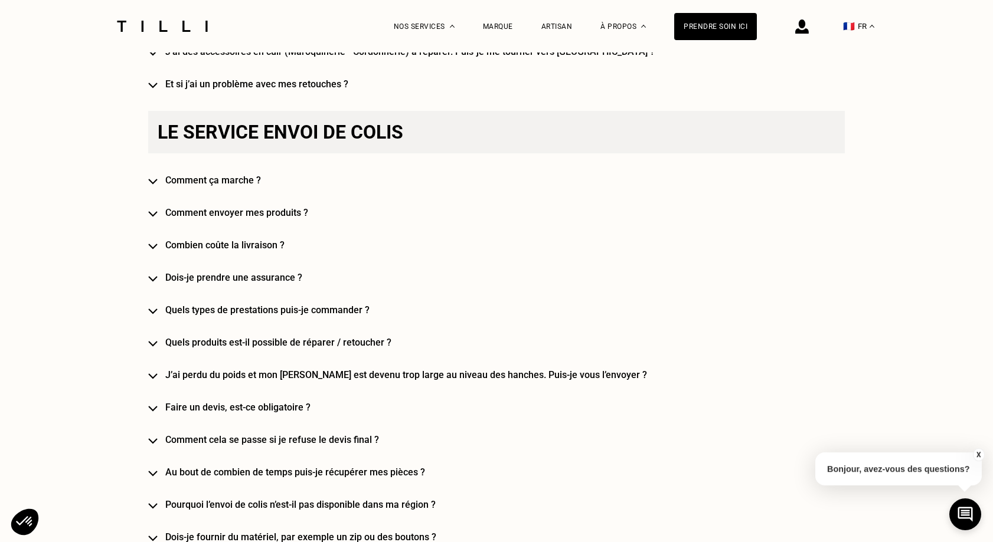
click at [515, 378] on h4 "J’ai perdu du poids et mon [PERSON_NAME] est devenu trop large au niveau des ha…" at bounding box center [513, 374] width 696 height 11
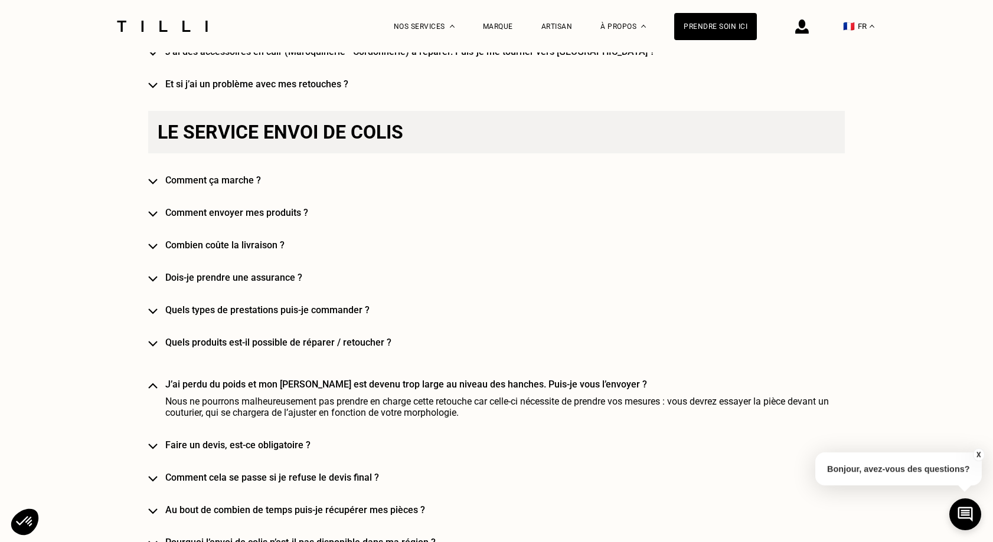
click at [153, 388] on img at bounding box center [152, 386] width 9 height 6
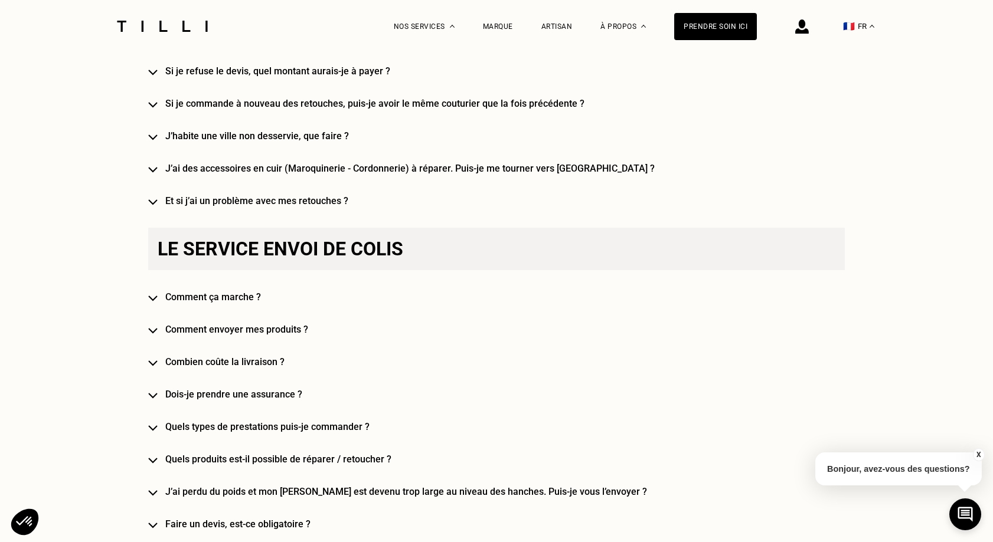
scroll to position [1480, 0]
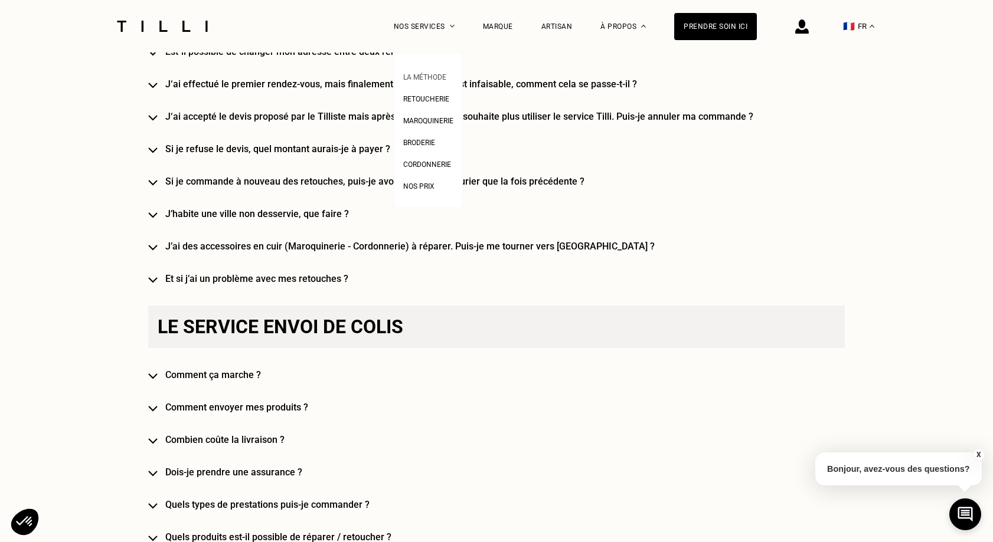
click at [433, 73] on link "La Méthode" at bounding box center [424, 76] width 43 height 12
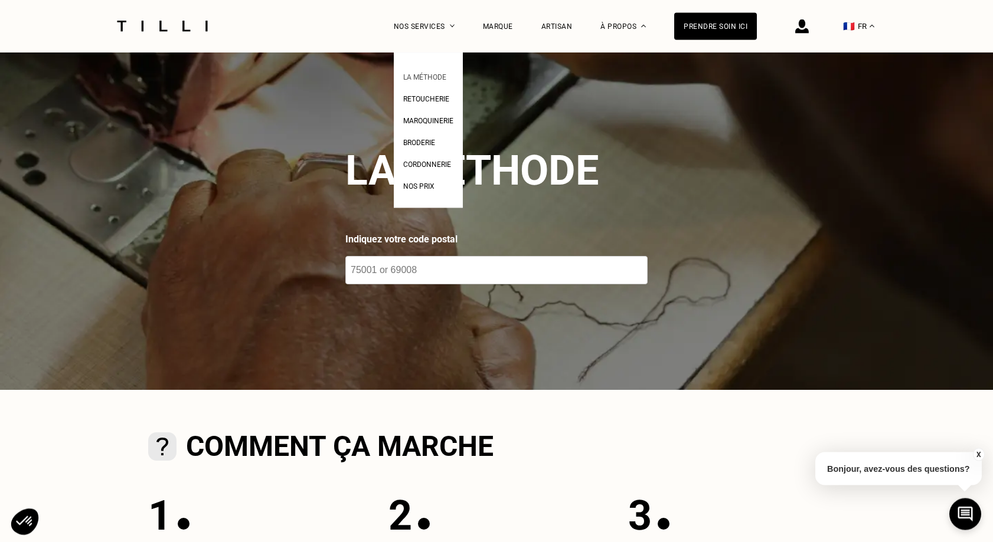
scroll to position [39, 0]
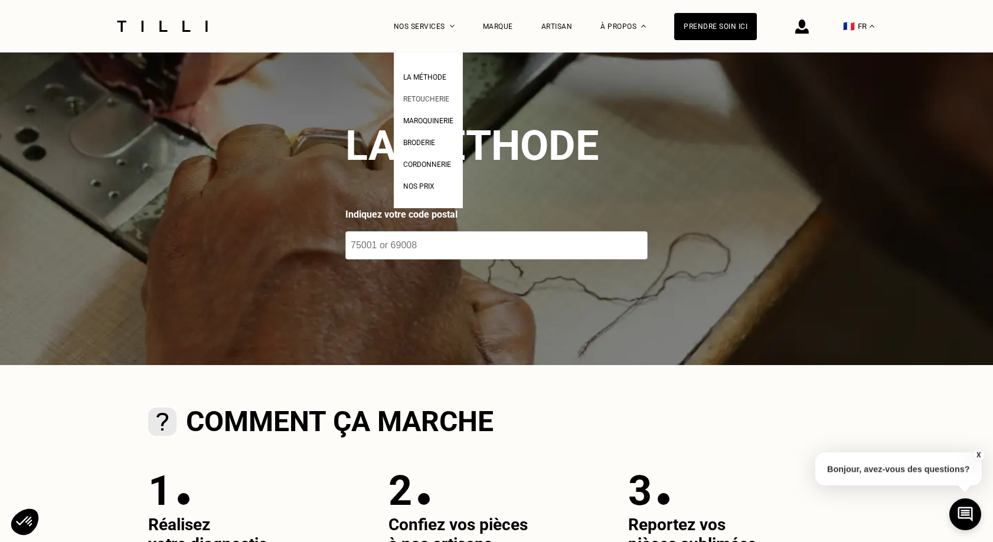
click at [433, 99] on span "Retoucherie" at bounding box center [426, 99] width 46 height 8
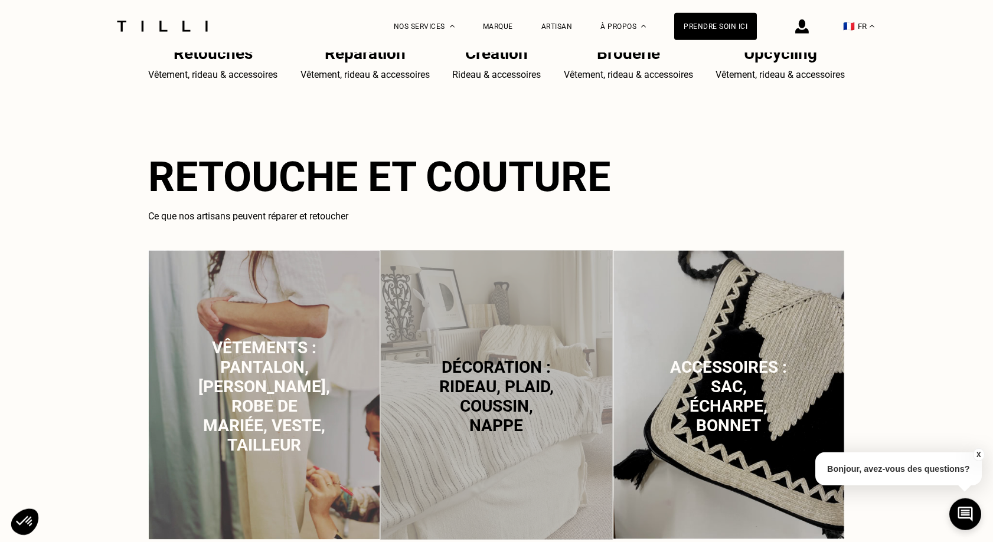
scroll to position [701, 0]
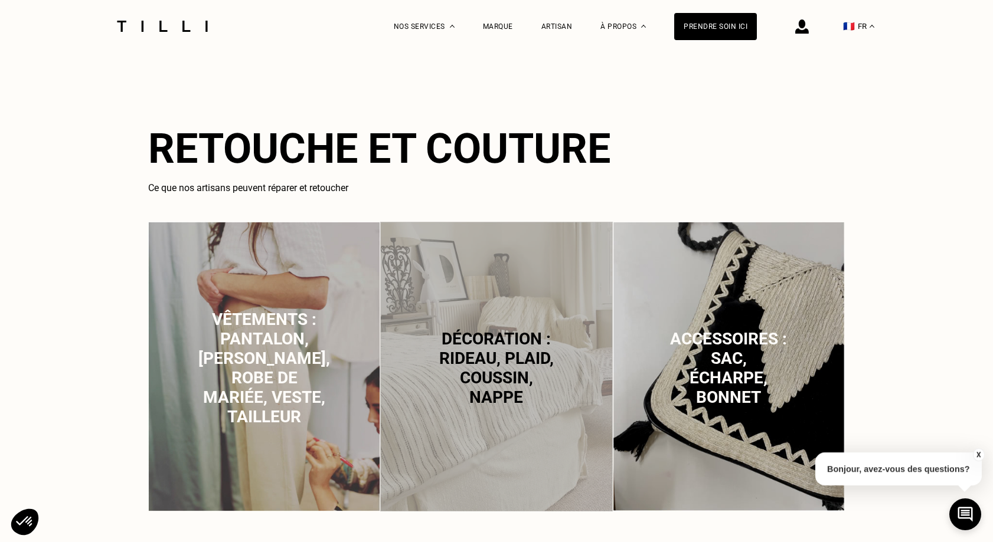
click at [292, 318] on span "Vêtements : pantalon, [PERSON_NAME], robe de mariée, veste, tailleur" at bounding box center [264, 368] width 132 height 117
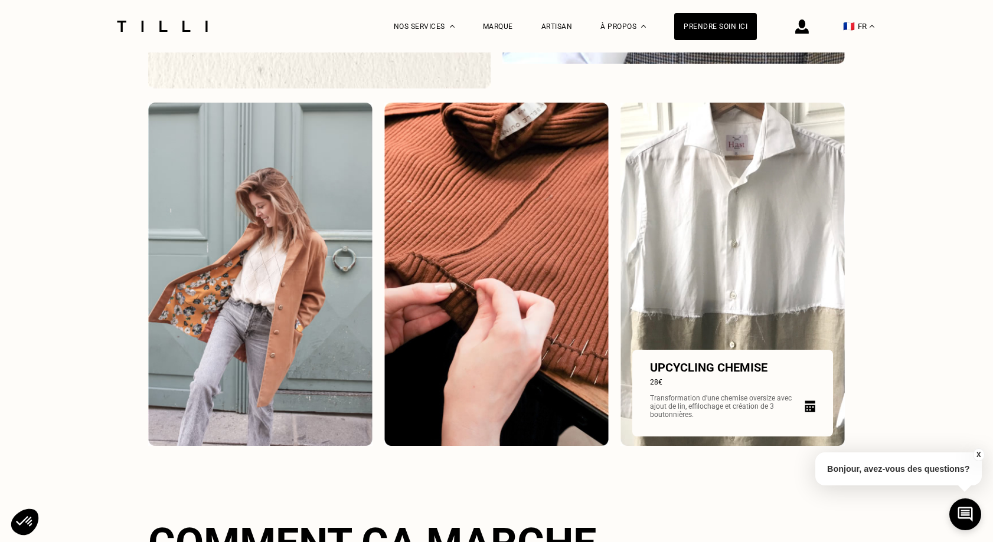
scroll to position [1677, 0]
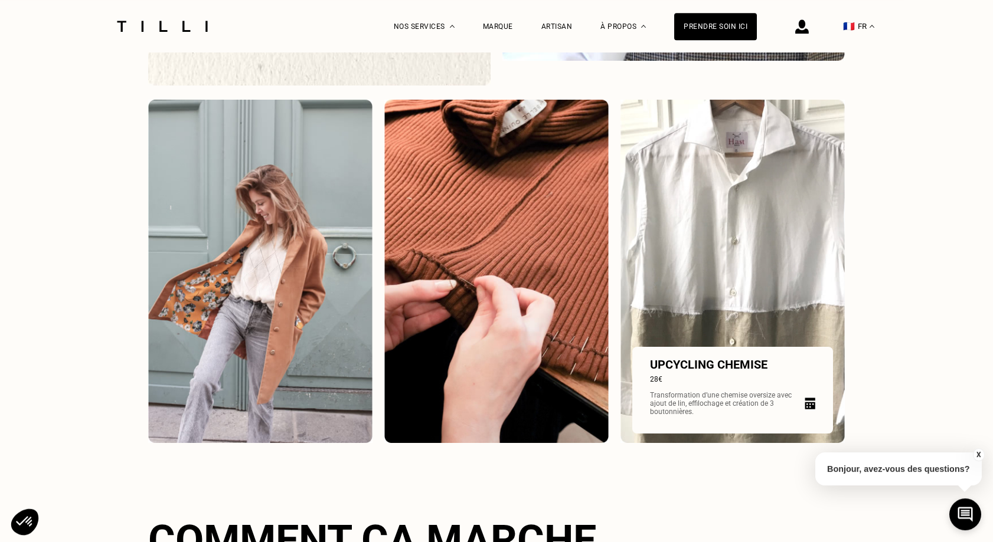
click at [747, 273] on img at bounding box center [732, 272] width 224 height 344
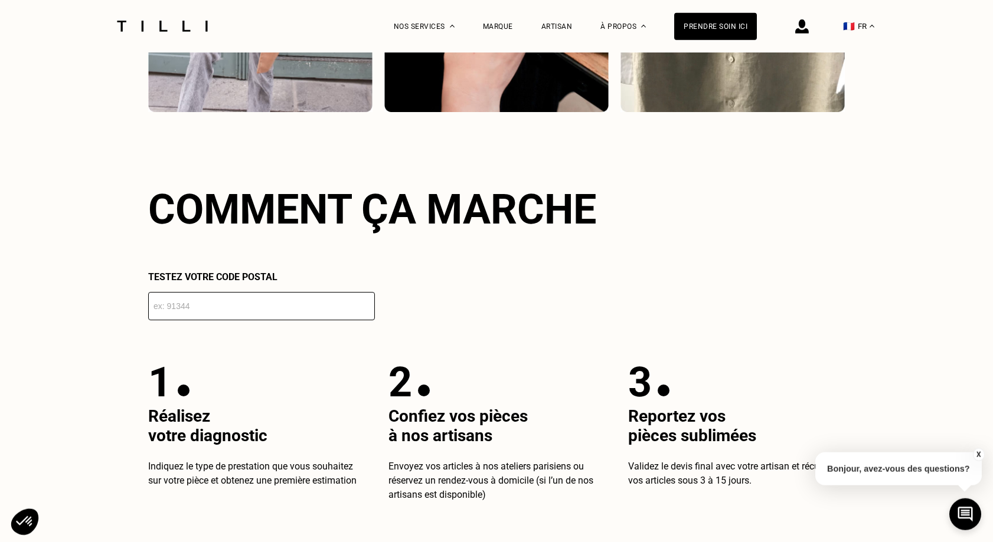
scroll to position [2015, 0]
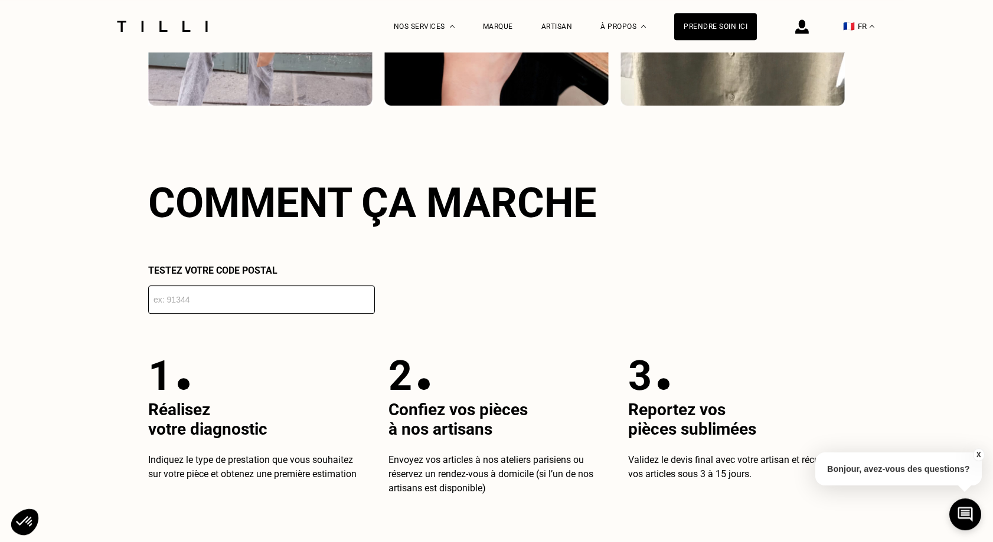
click at [176, 304] on input "number" at bounding box center [261, 300] width 227 height 28
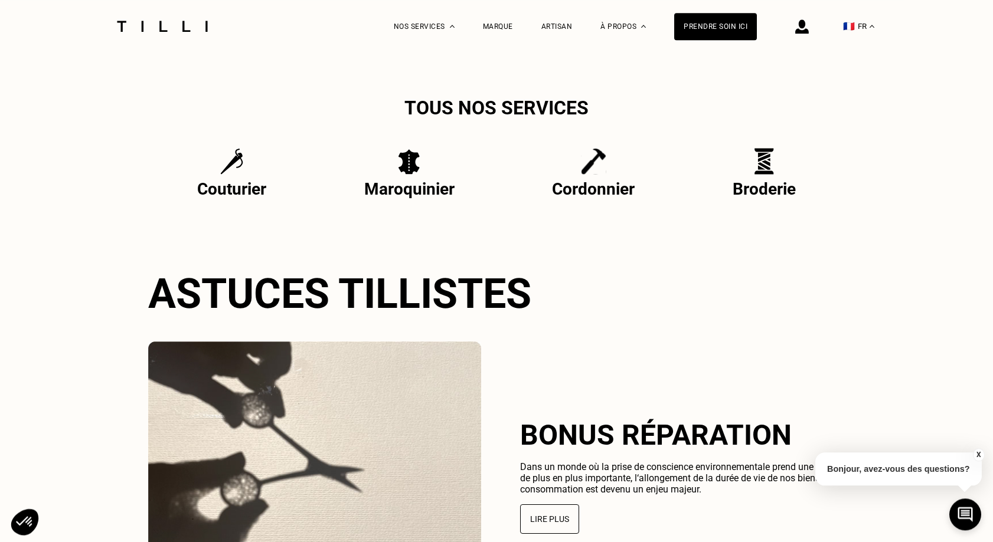
scroll to position [2755, 0]
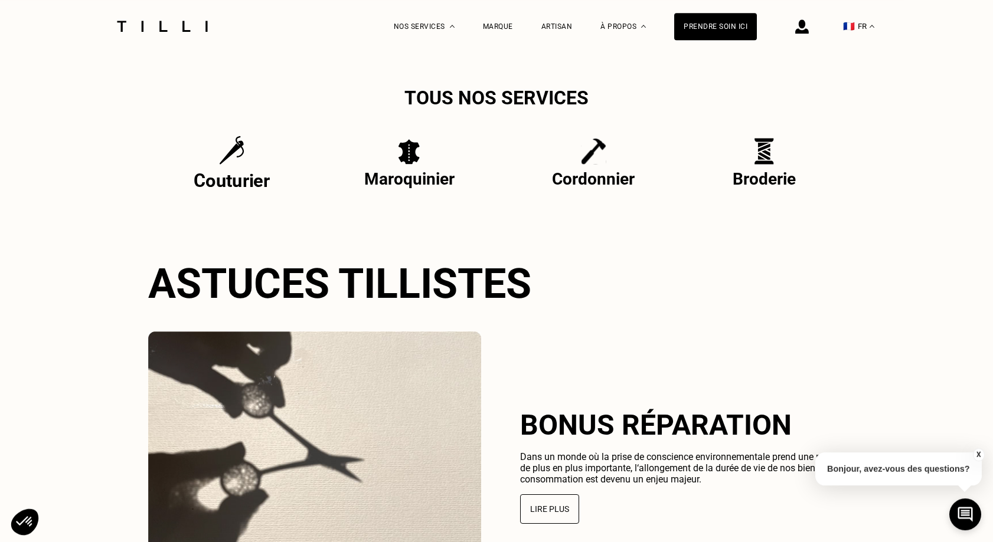
type input "78110"
click at [241, 191] on p "Couturier" at bounding box center [232, 180] width 76 height 21
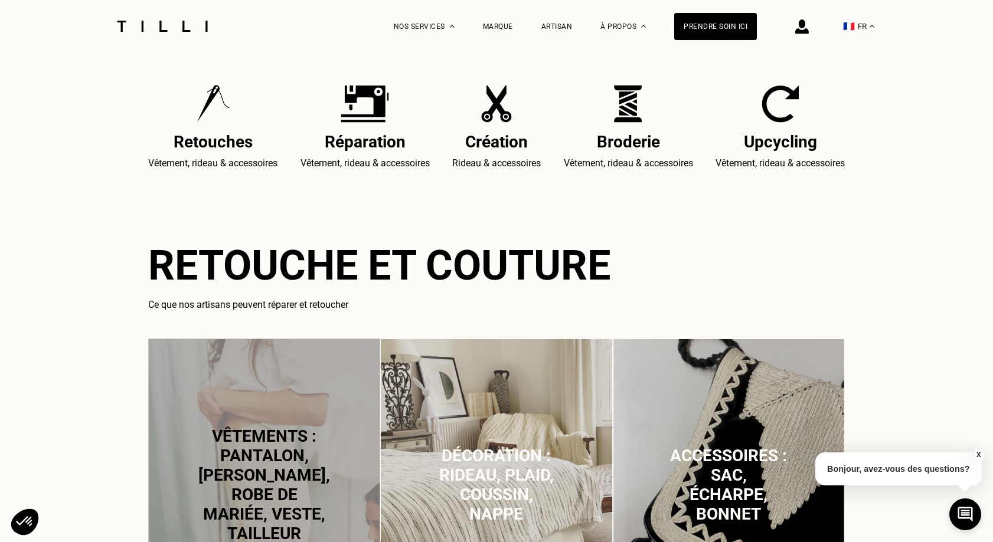
scroll to position [636, 0]
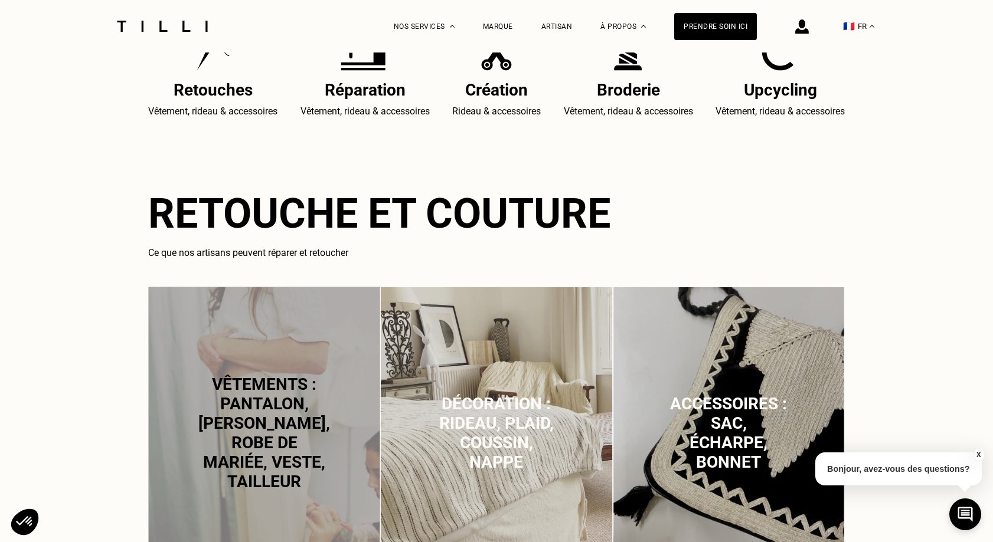
click at [251, 390] on span "Vêtements : pantalon, [PERSON_NAME], robe de mariée, veste, tailleur" at bounding box center [264, 433] width 132 height 117
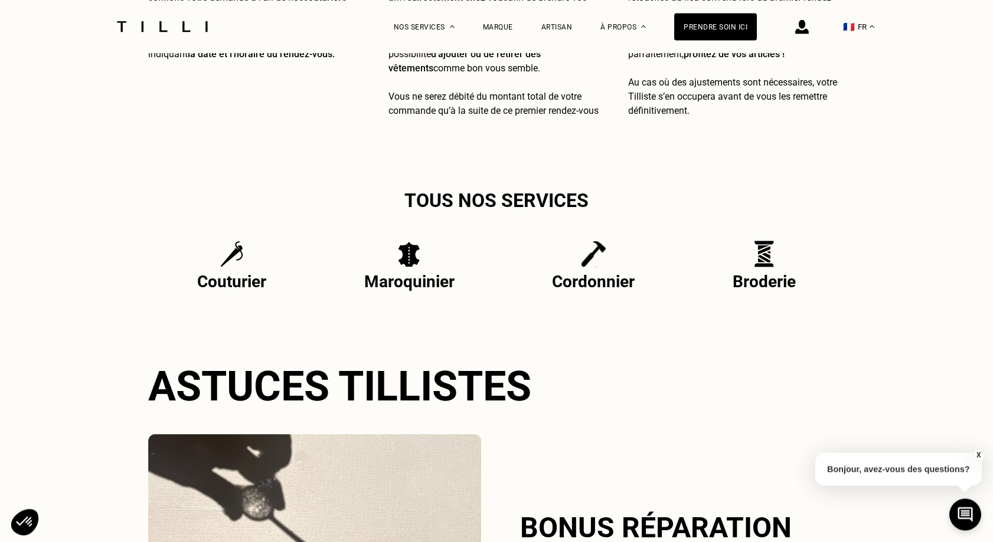
scroll to position [2664, 0]
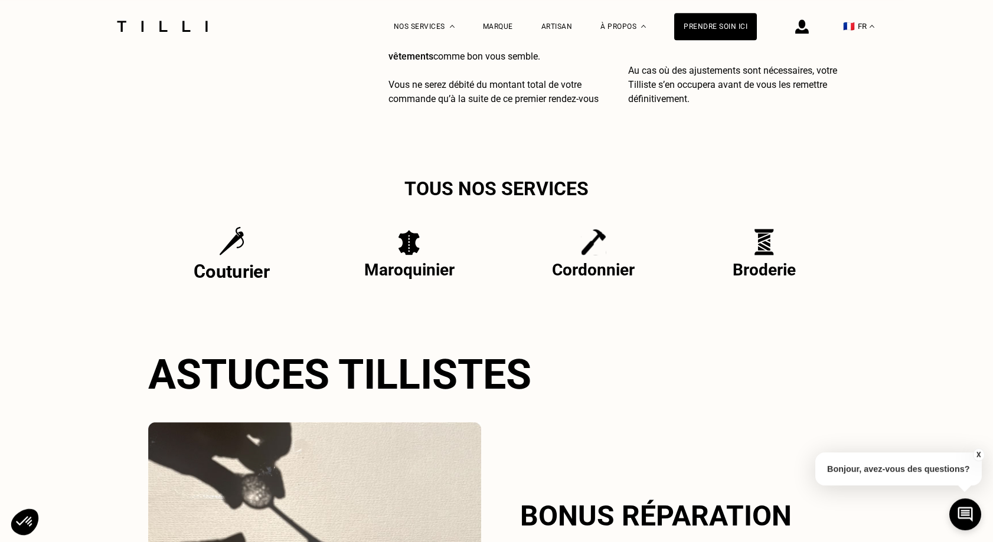
click at [243, 282] on p "Couturier" at bounding box center [232, 271] width 76 height 21
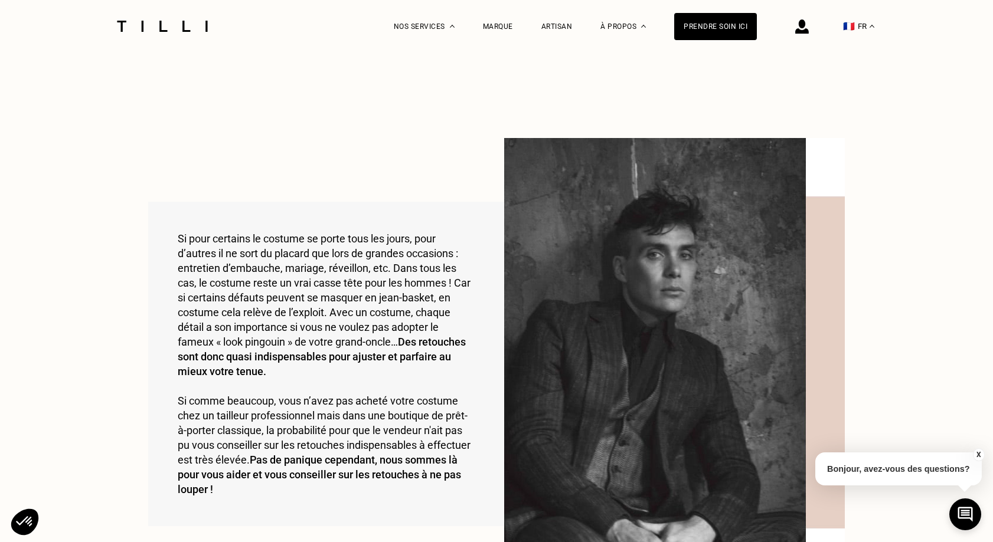
scroll to position [576, 0]
